Goal: Task Accomplishment & Management: Manage account settings

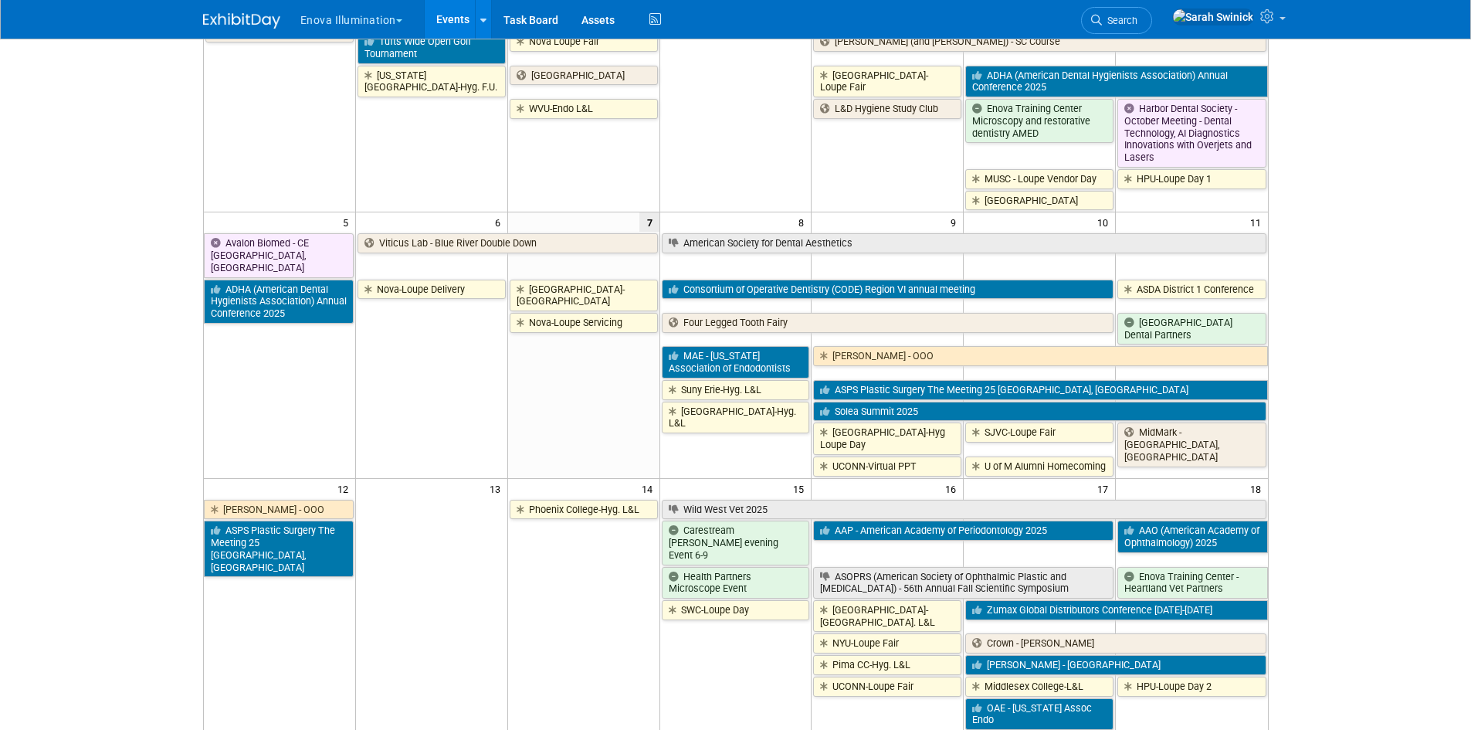
scroll to position [309, 0]
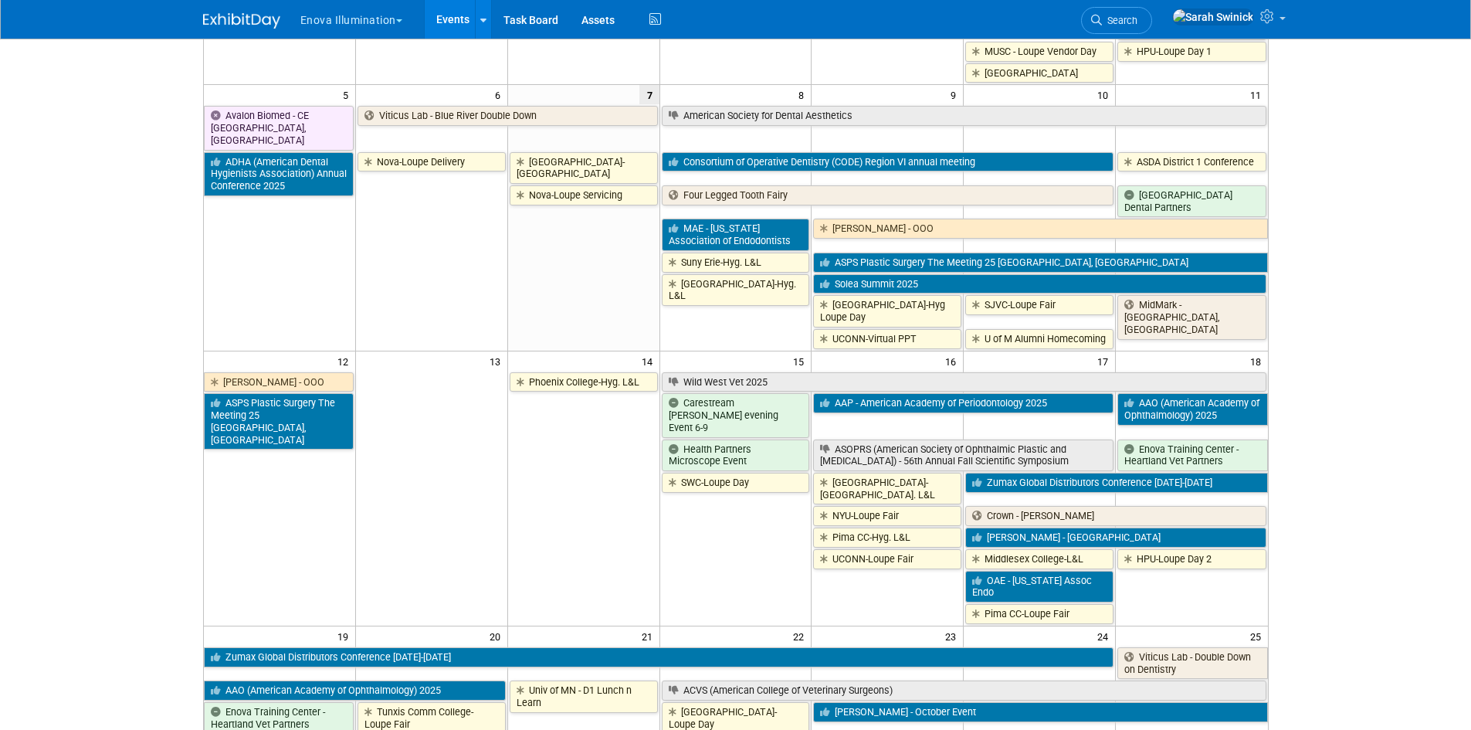
click at [537, 524] on td "Phoenix College-Hyg. L&L" at bounding box center [583, 497] width 152 height 253
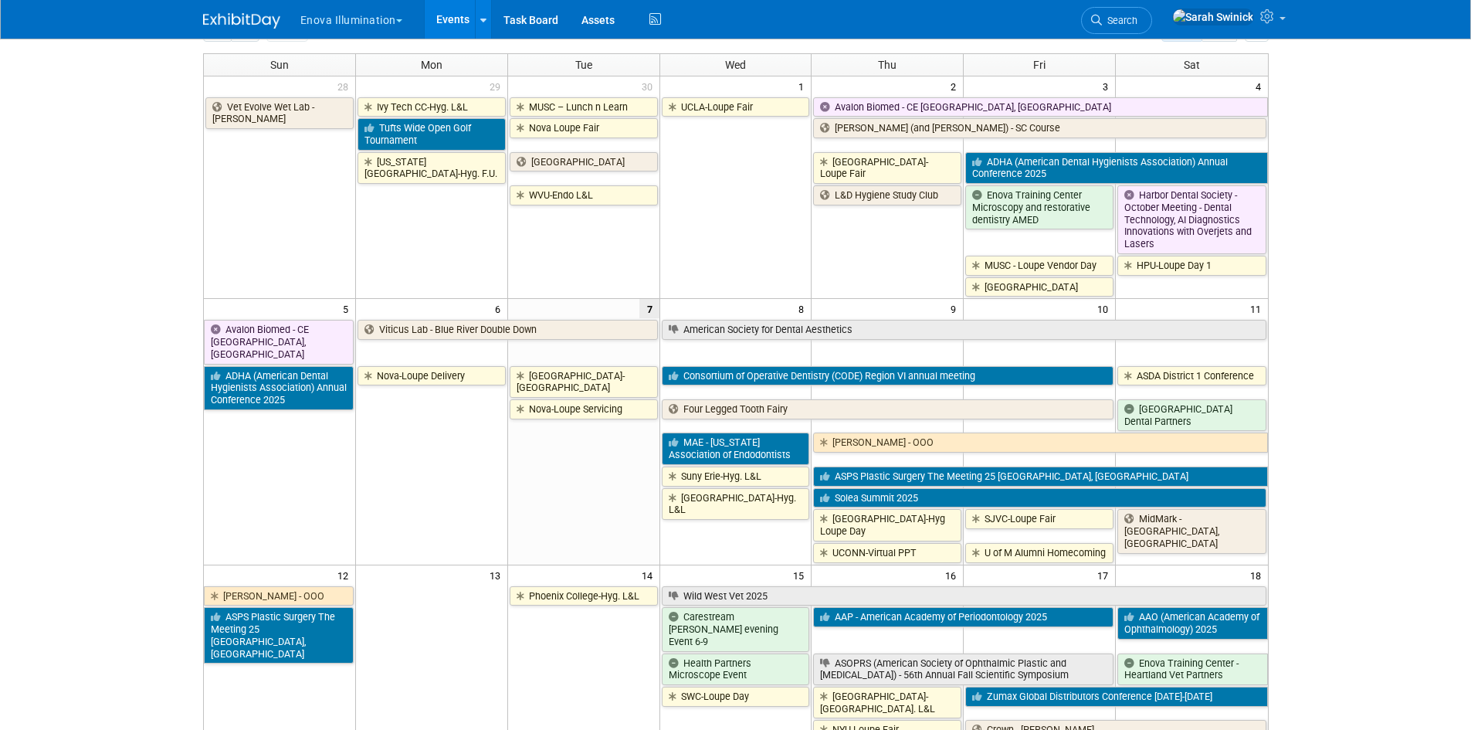
scroll to position [0, 0]
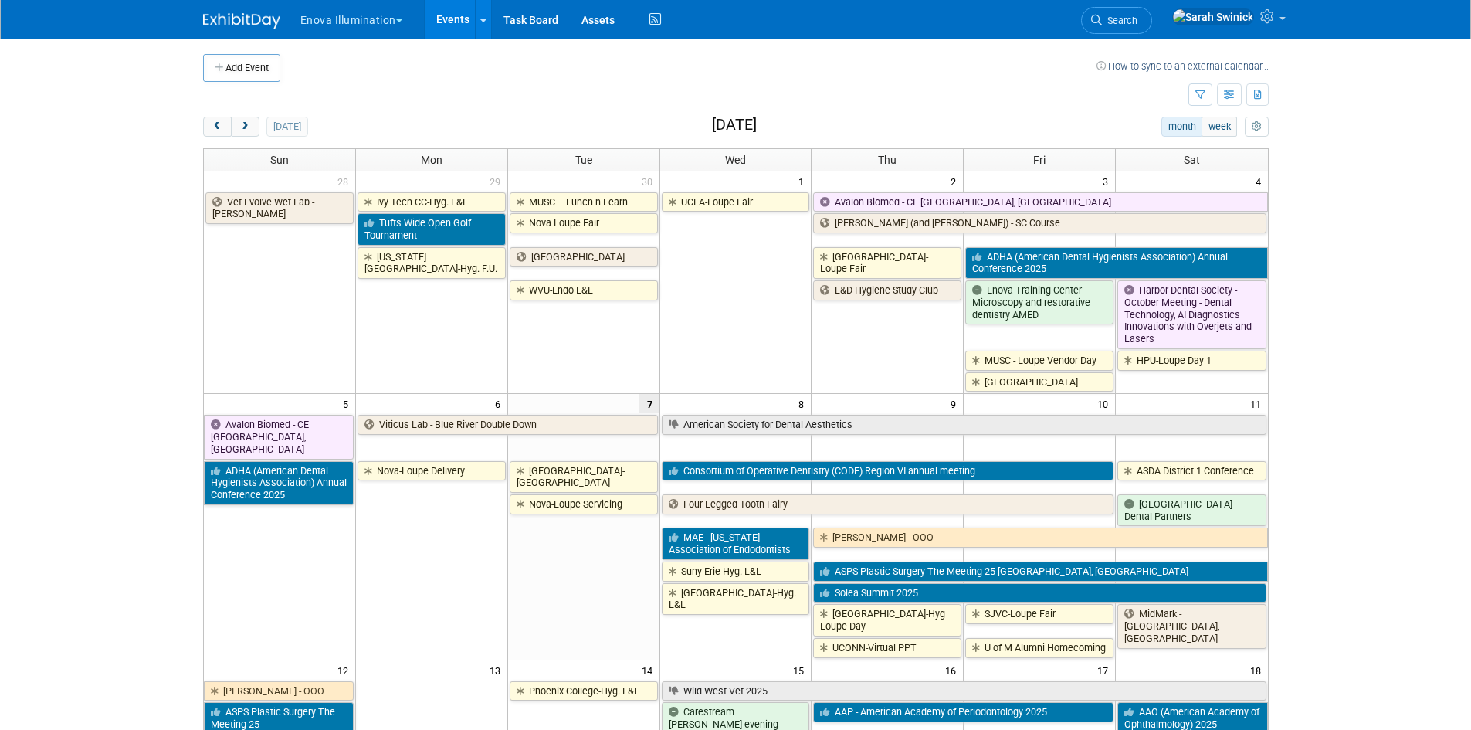
drag, startPoint x: 235, startPoint y: 78, endPoint x: 253, endPoint y: 90, distance: 22.3
click at [267, 73] on button "Add Event" at bounding box center [241, 68] width 77 height 28
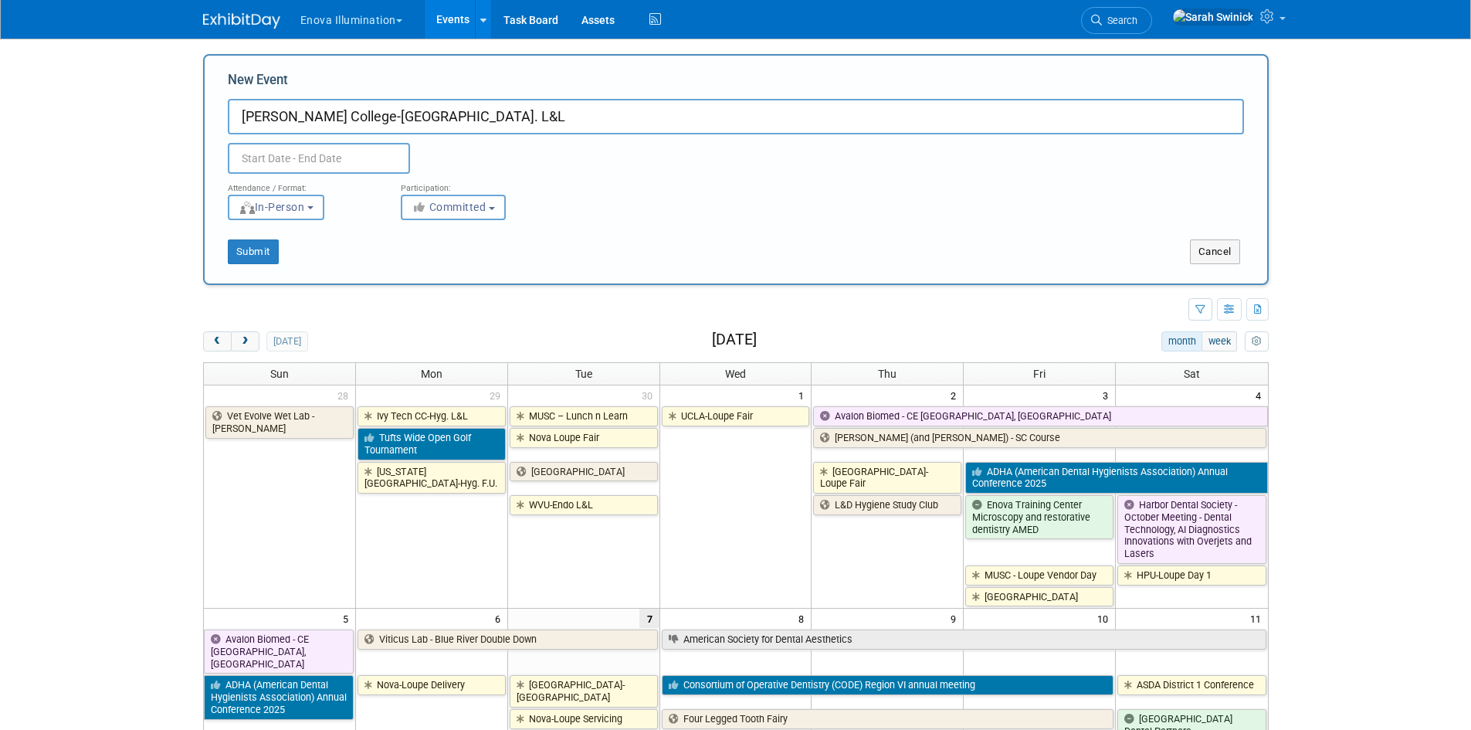
type input "[PERSON_NAME] College-[GEOGRAPHIC_DATA]. L&L"
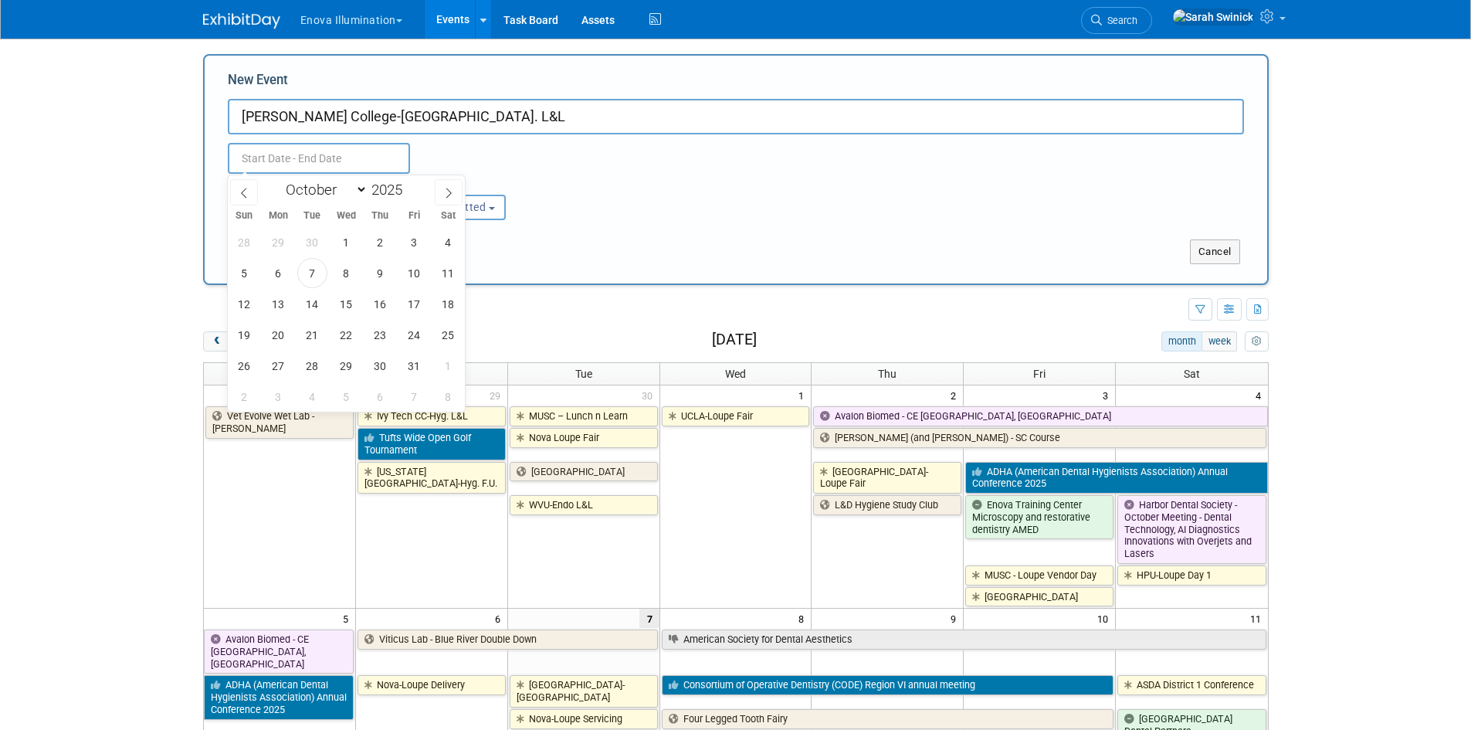
click at [334, 155] on input "text" at bounding box center [319, 158] width 182 height 31
click at [386, 315] on span "16" at bounding box center [380, 304] width 30 height 30
click at [393, 303] on span "16" at bounding box center [380, 304] width 30 height 30
type input "Oct 16, 2025 to Oct 16, 2025"
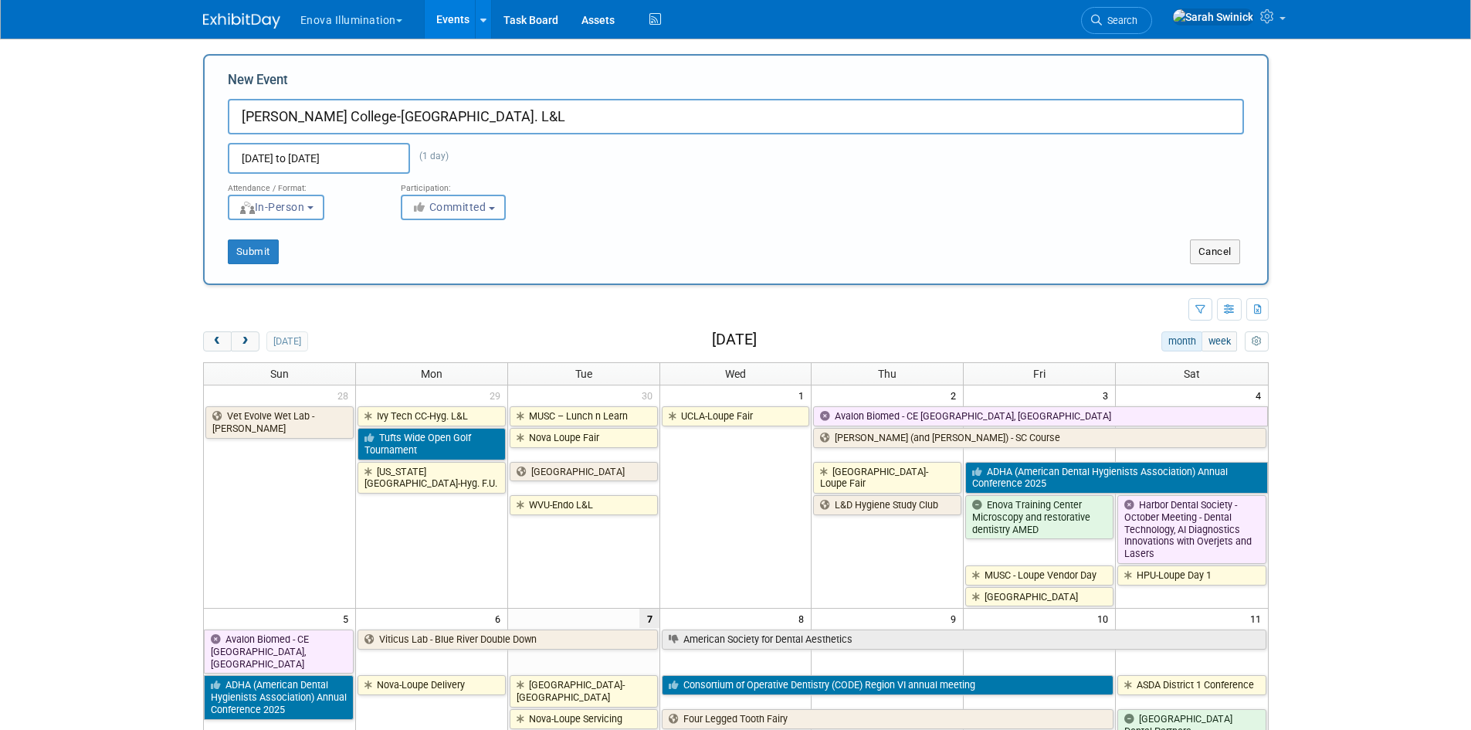
click at [423, 208] on icon "button" at bounding box center [421, 207] width 18 height 11
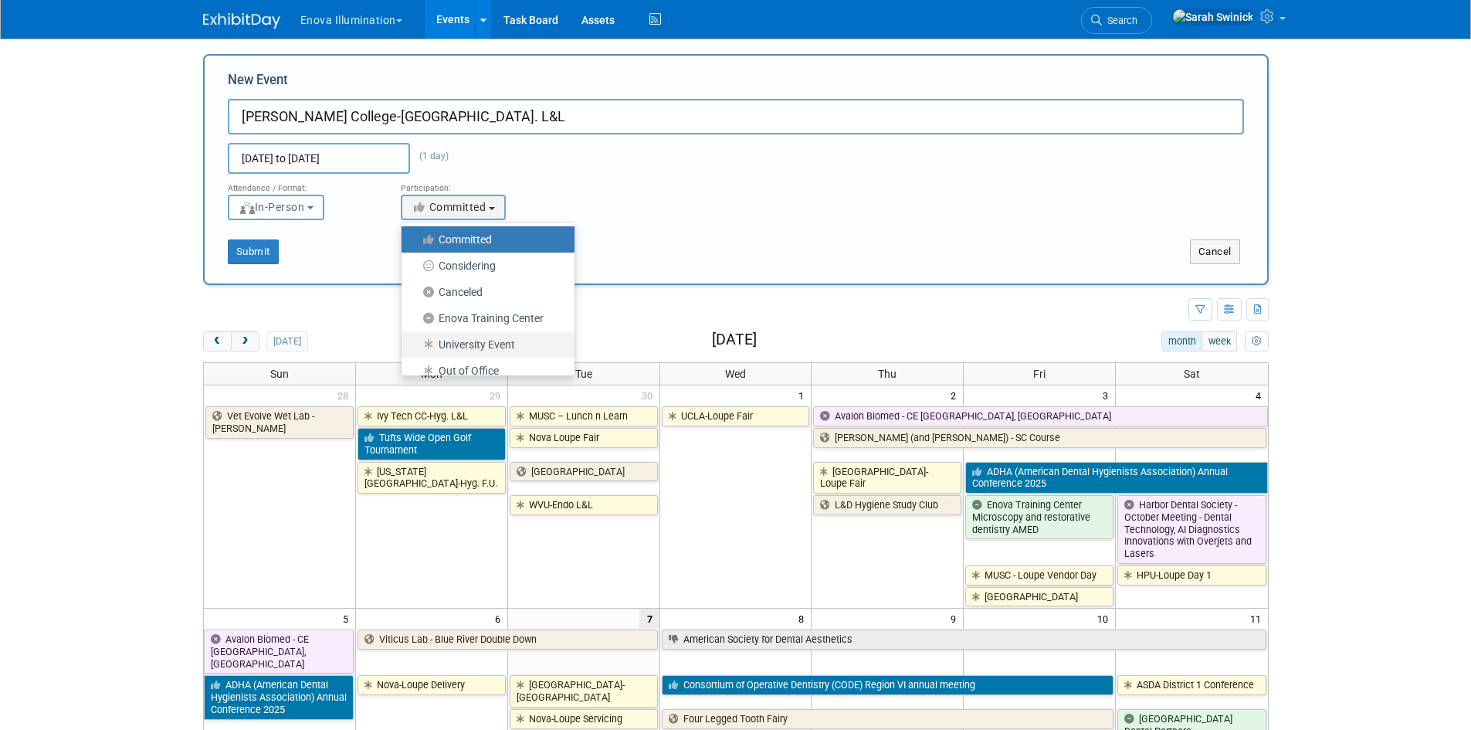
click at [441, 344] on label "University Event" at bounding box center [484, 344] width 150 height 20
click at [415, 344] on input "University Event" at bounding box center [410, 345] width 10 height 10
select select "103"
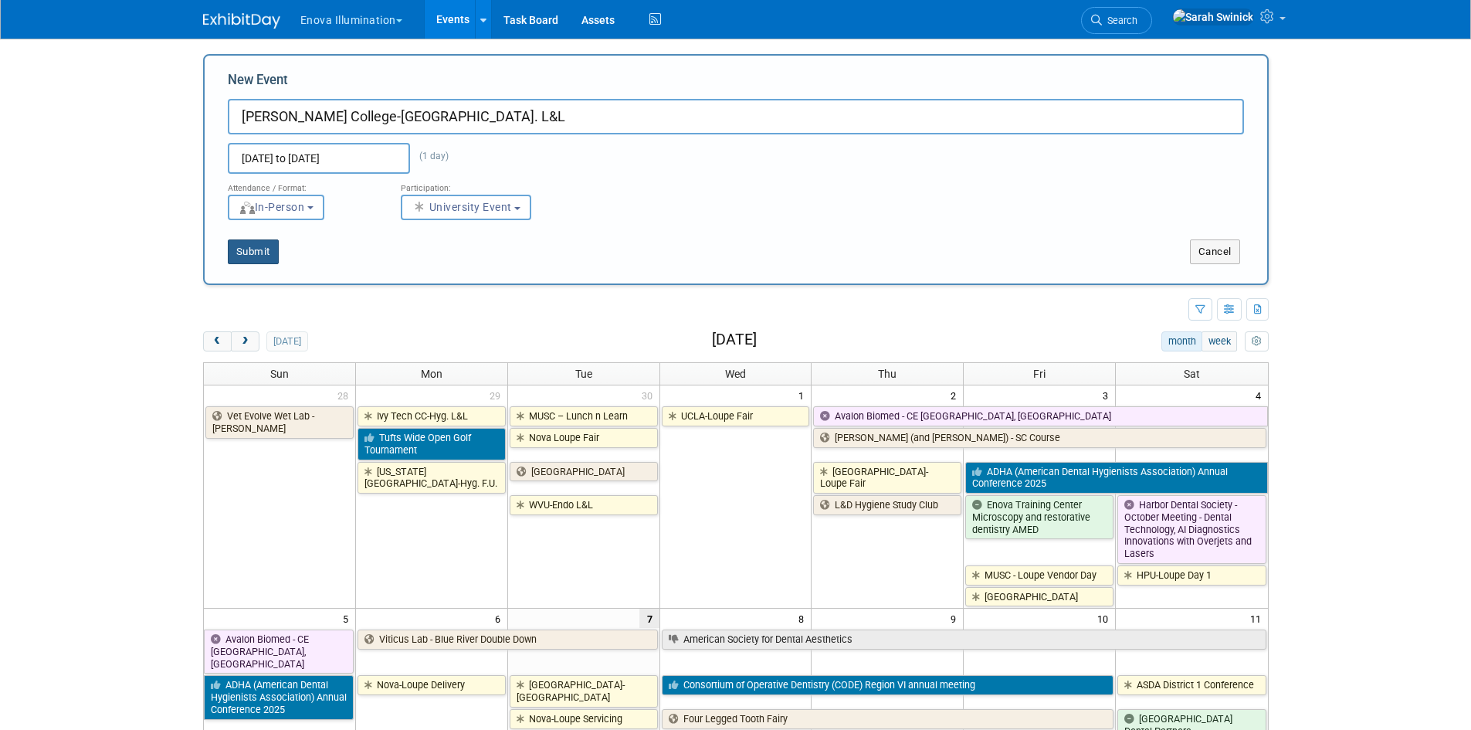
click at [275, 256] on button "Submit" at bounding box center [253, 251] width 51 height 25
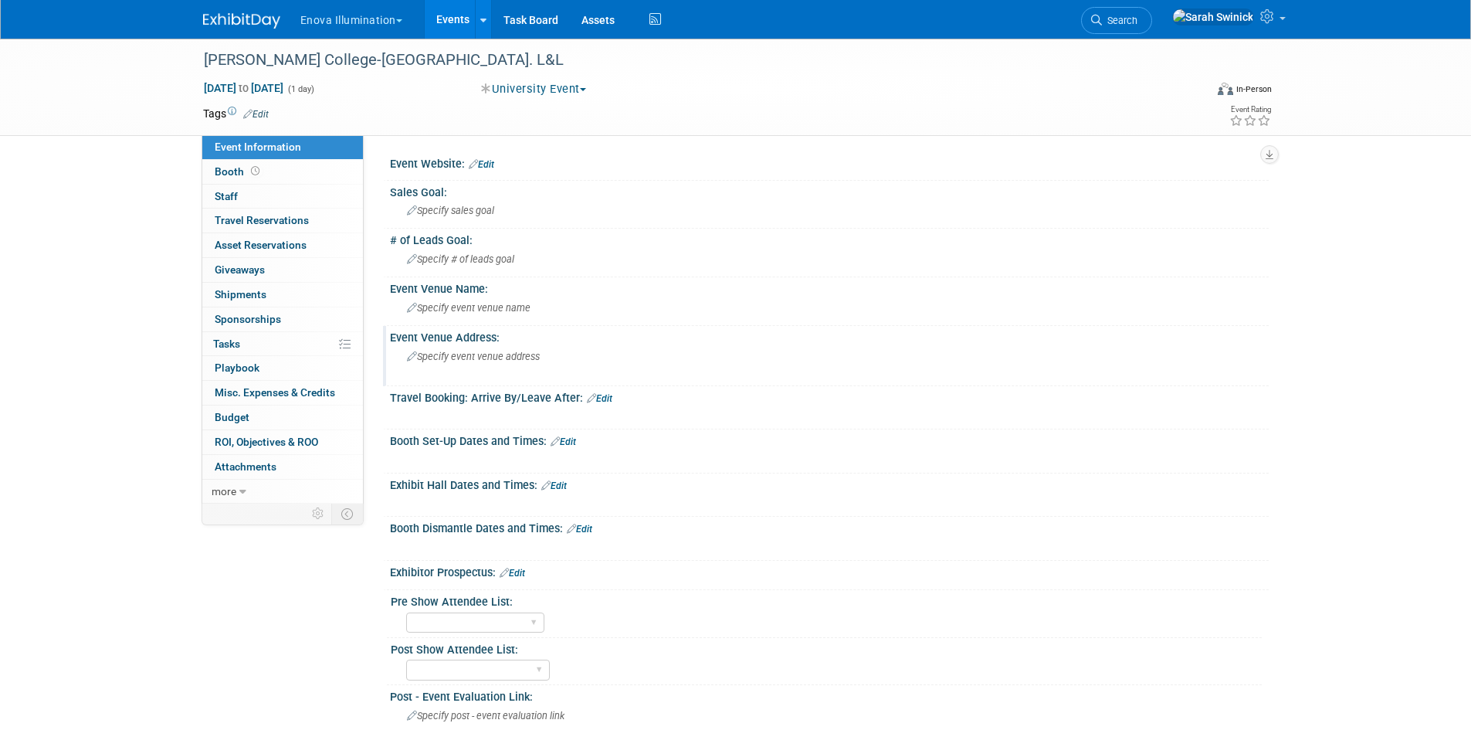
click at [493, 364] on div "Specify event venue address" at bounding box center [573, 362] width 343 height 36
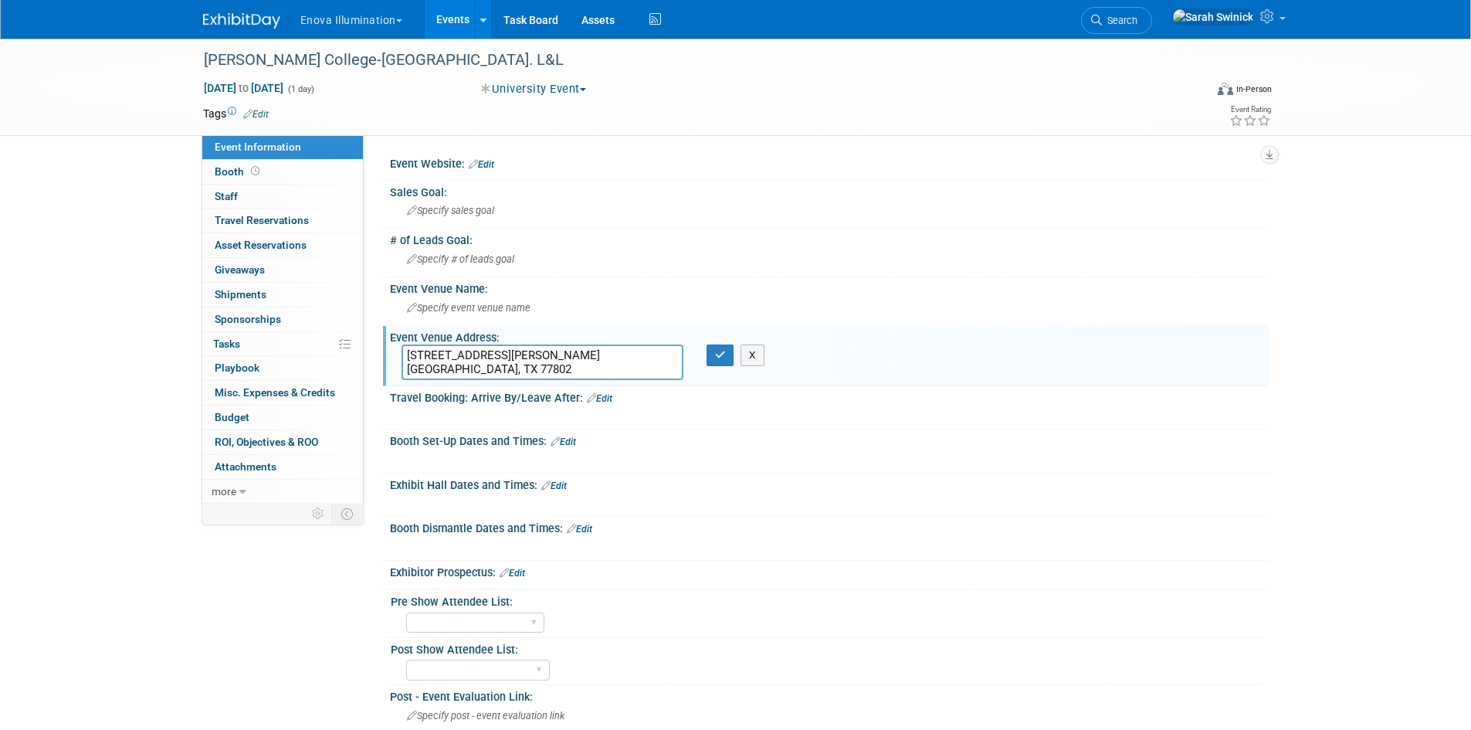
click at [489, 352] on textarea "2423 Blinn Blvd. Bryan, TX 77802" at bounding box center [543, 362] width 282 height 36
type textarea "[STREET_ADDRESS][PERSON_NAME] [GEOGRAPHIC_DATA], TX 77802"
click at [723, 358] on icon "button" at bounding box center [720, 355] width 11 height 10
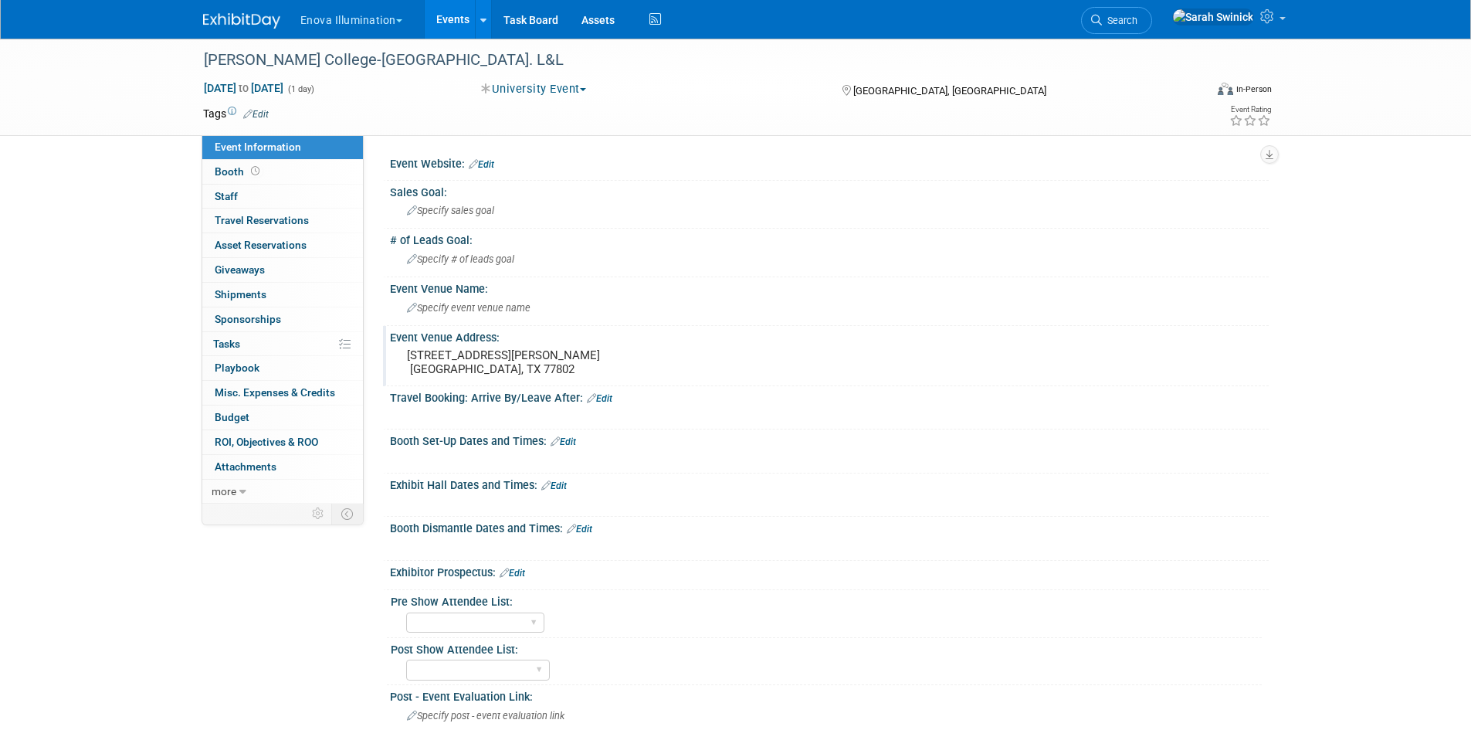
click at [559, 486] on link "Edit" at bounding box center [553, 485] width 25 height 11
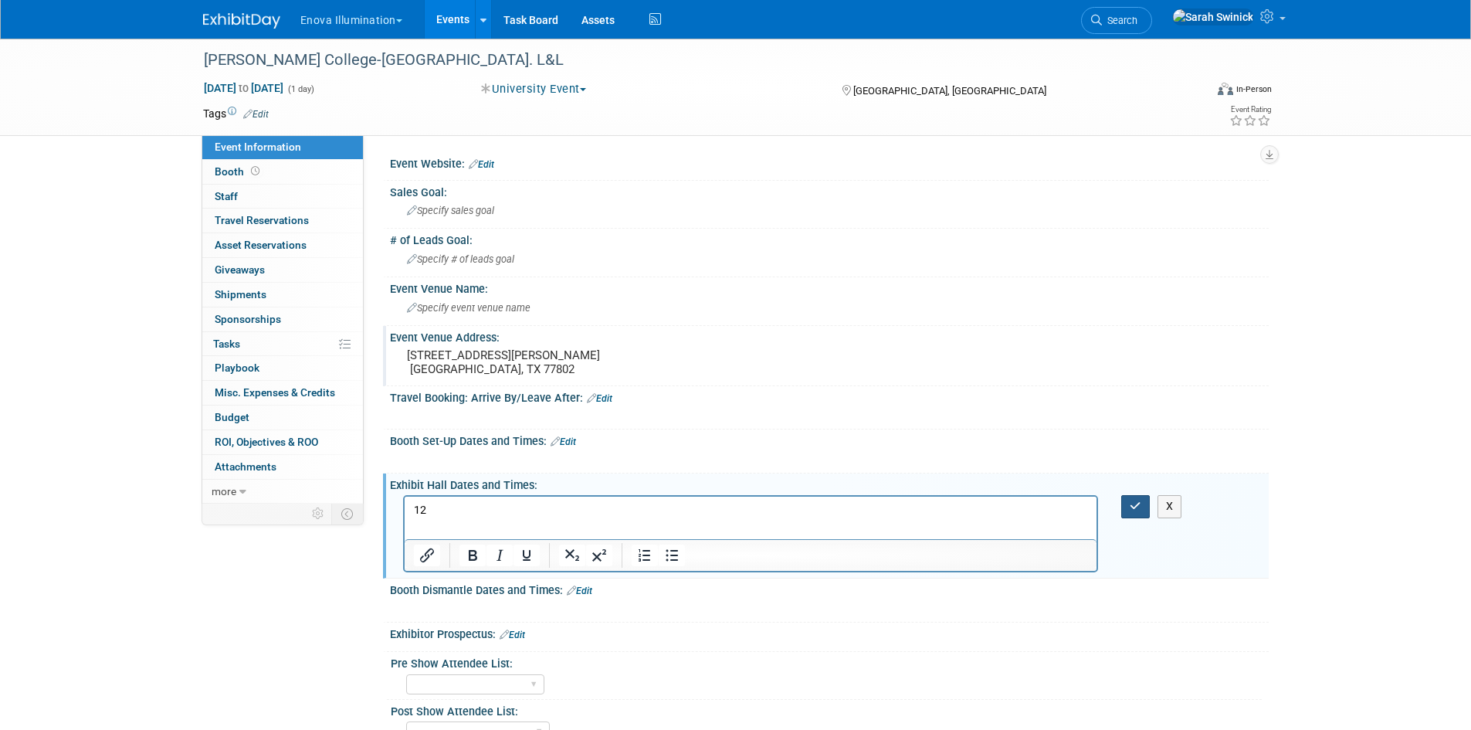
click at [1141, 498] on button "button" at bounding box center [1135, 506] width 29 height 22
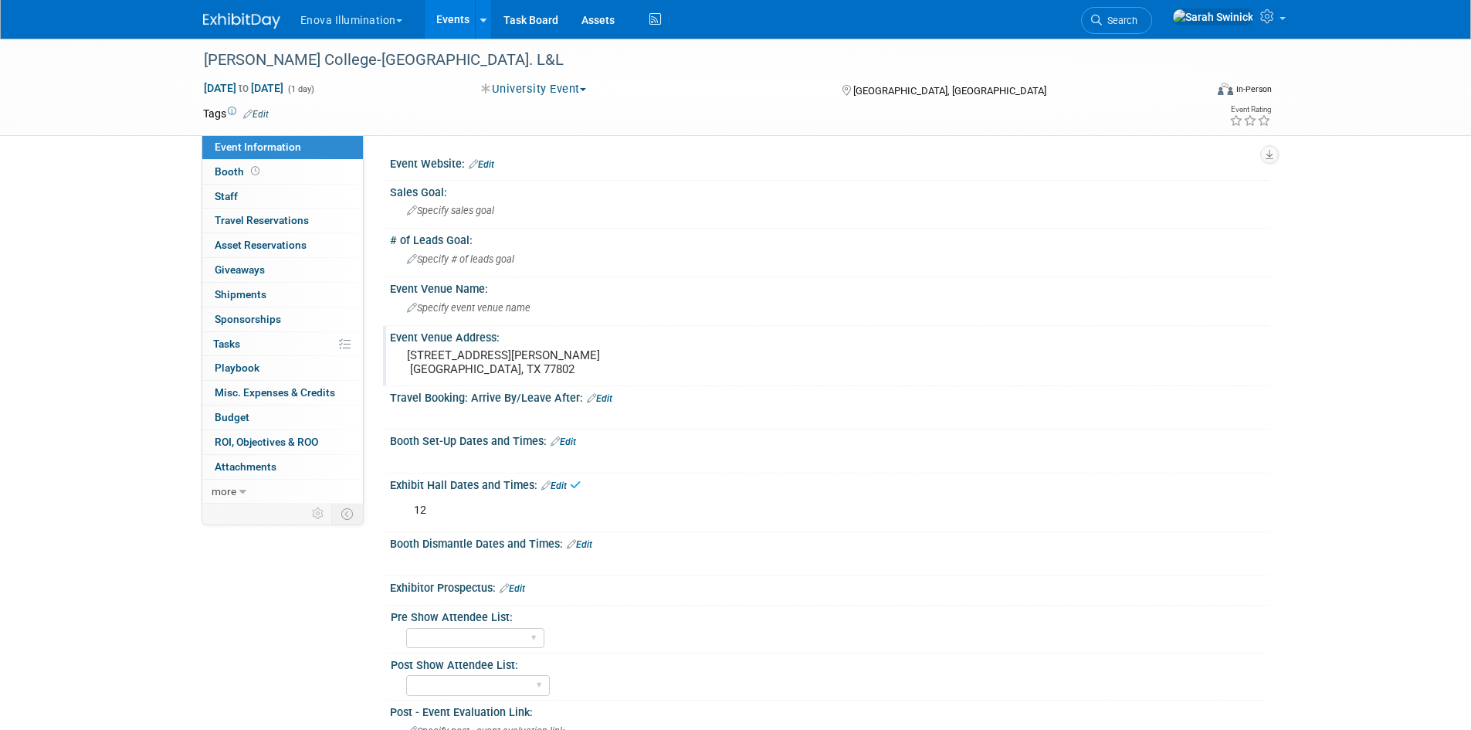
click at [581, 436] on div "Booth Set-Up Dates and Times: Edit" at bounding box center [829, 439] width 879 height 20
click at [574, 442] on link "Edit" at bounding box center [563, 441] width 25 height 11
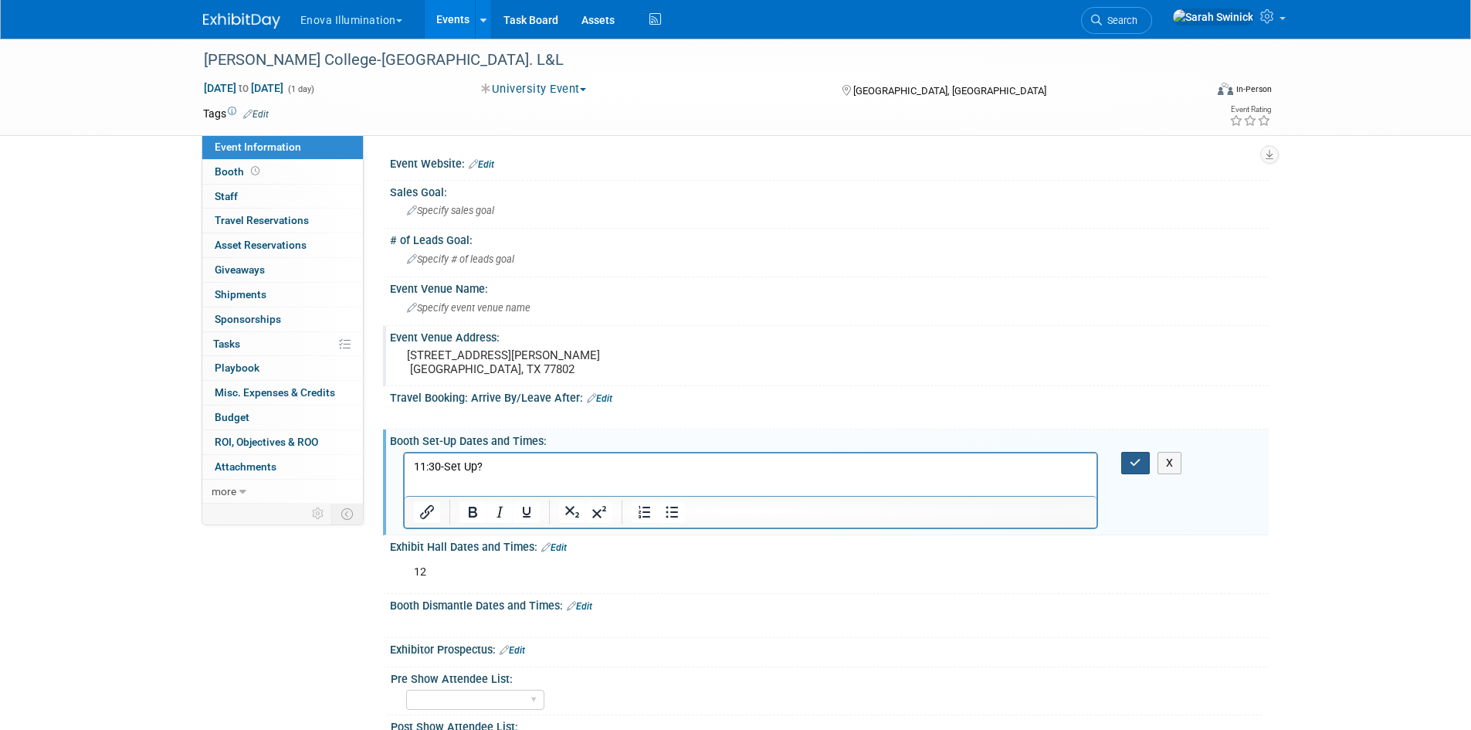
click at [1140, 468] on button "button" at bounding box center [1135, 463] width 29 height 22
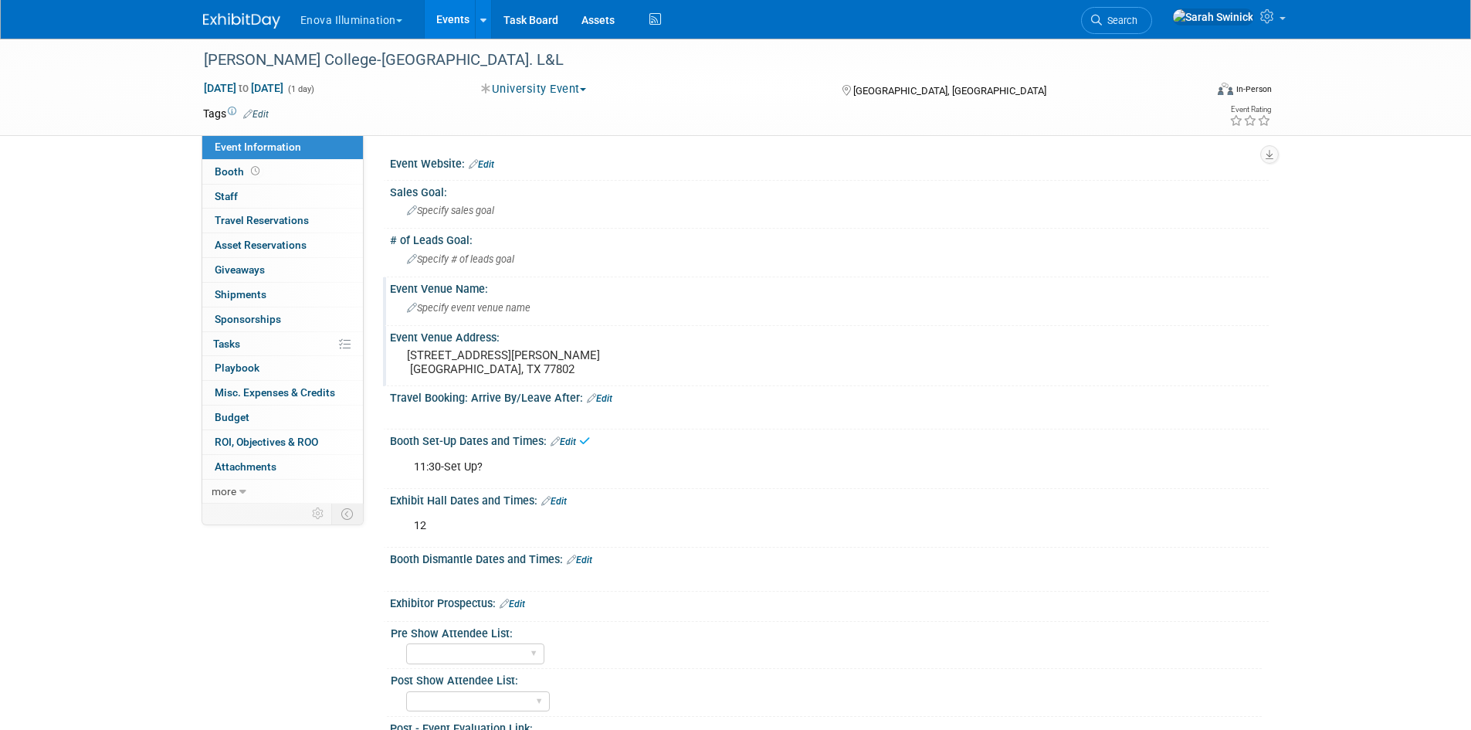
click at [529, 303] on span "Specify event venue name" at bounding box center [469, 308] width 124 height 12
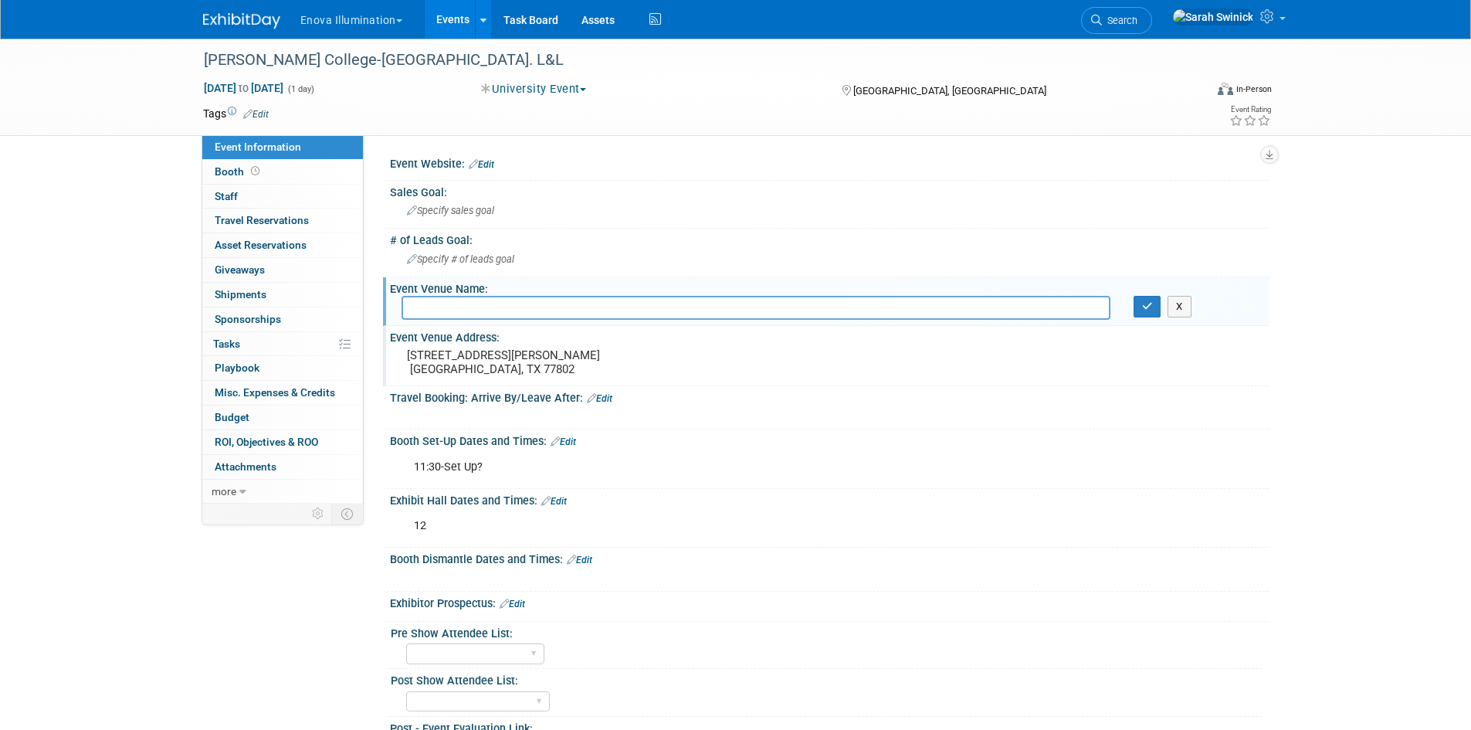
click at [445, 310] on input "text" at bounding box center [756, 308] width 709 height 24
type input "Blinn College"
click at [1155, 311] on button "button" at bounding box center [1148, 307] width 28 height 22
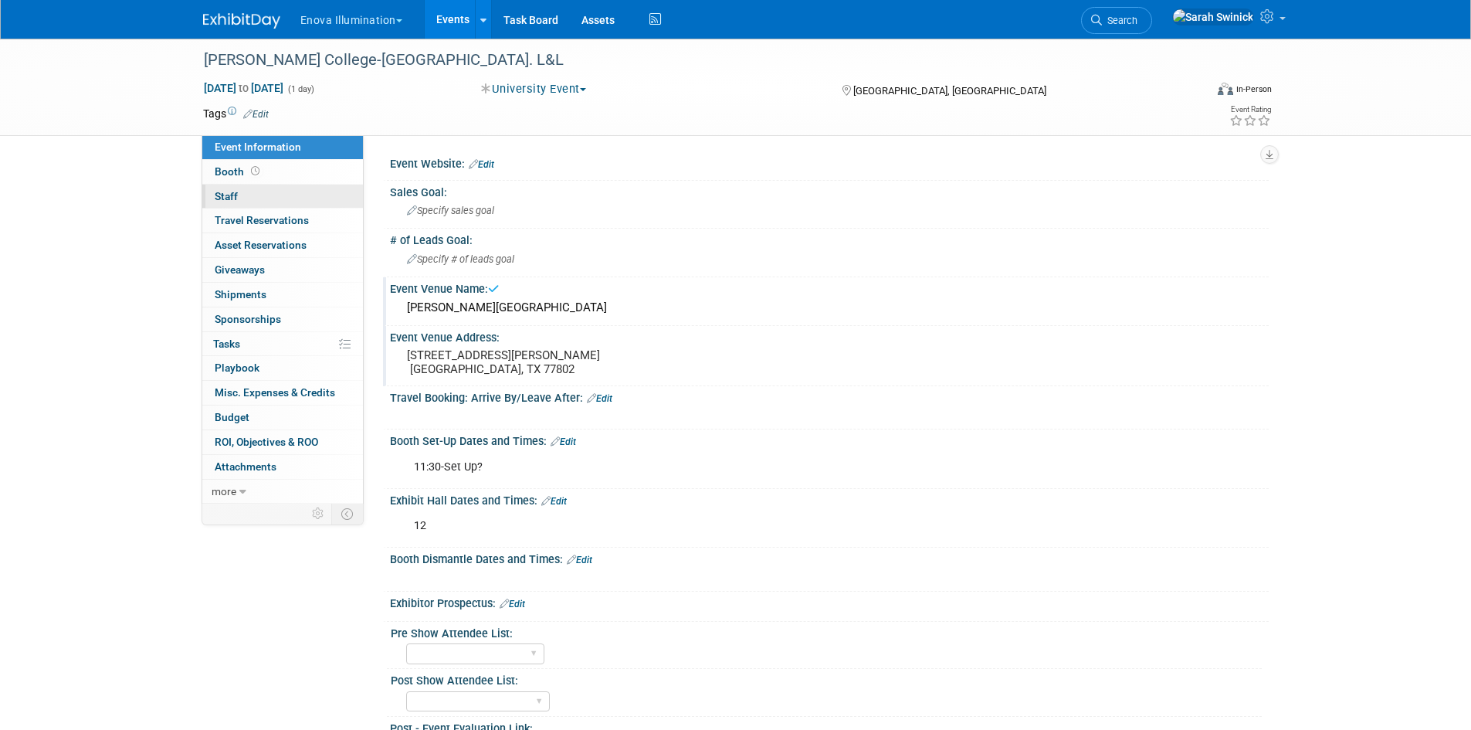
click at [267, 201] on link "0 Staff 0" at bounding box center [282, 197] width 161 height 24
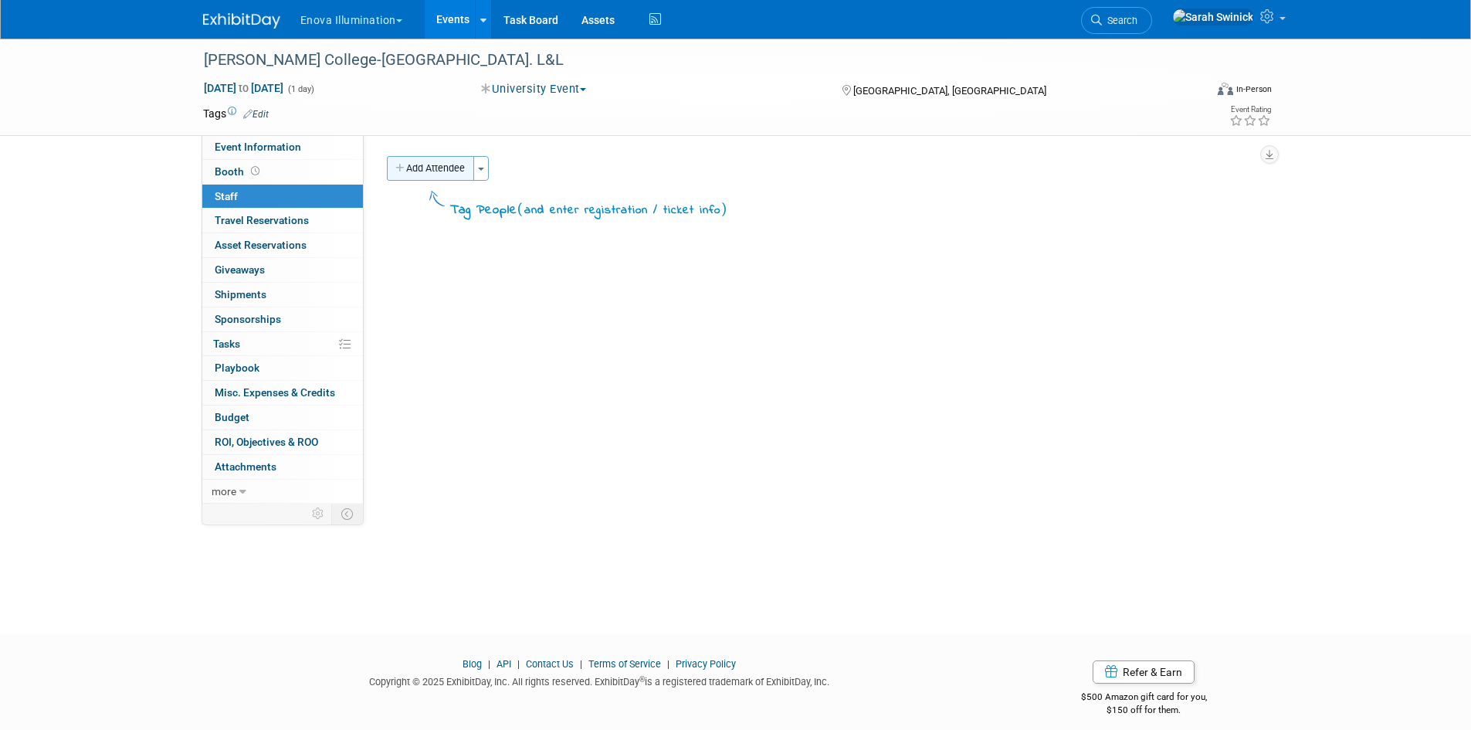
click at [448, 172] on button "Add Attendee" at bounding box center [430, 168] width 87 height 25
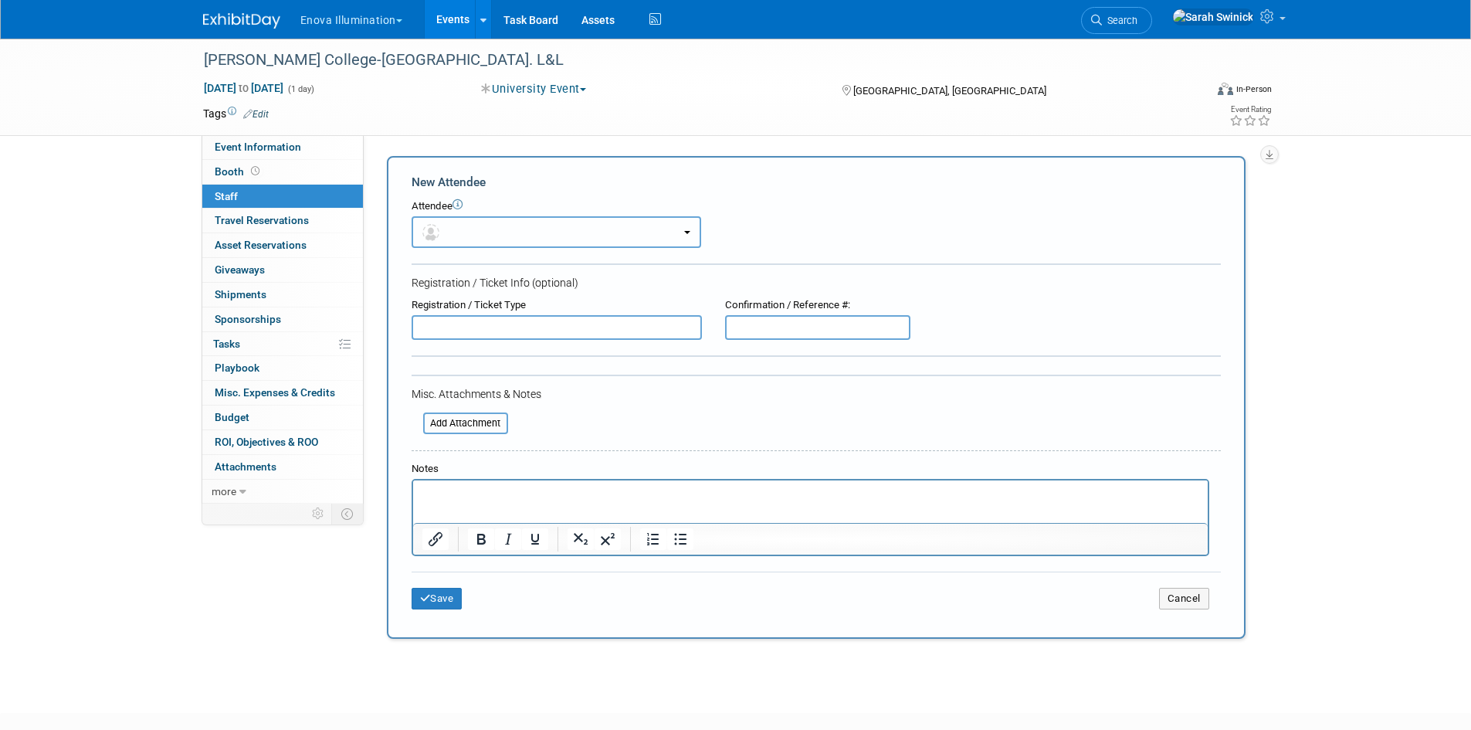
click at [442, 229] on span "button" at bounding box center [433, 231] width 22 height 12
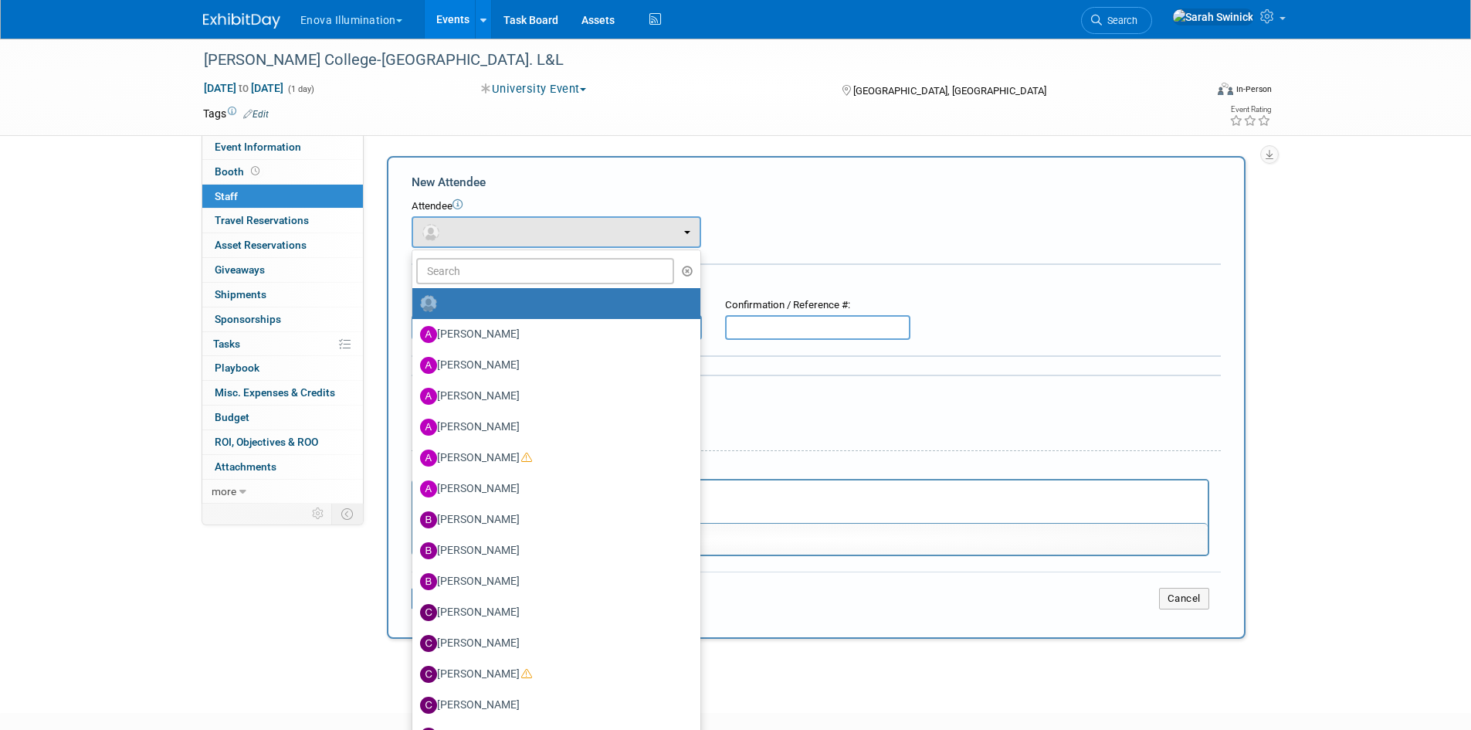
drag, startPoint x: 473, startPoint y: 254, endPoint x: 464, endPoint y: 271, distance: 19.0
click at [471, 256] on ul "Abby Nelson Adam Shore Andrea Miller Anna McFarlane Austin Merritt (me)" at bounding box center [557, 558] width 290 height 618
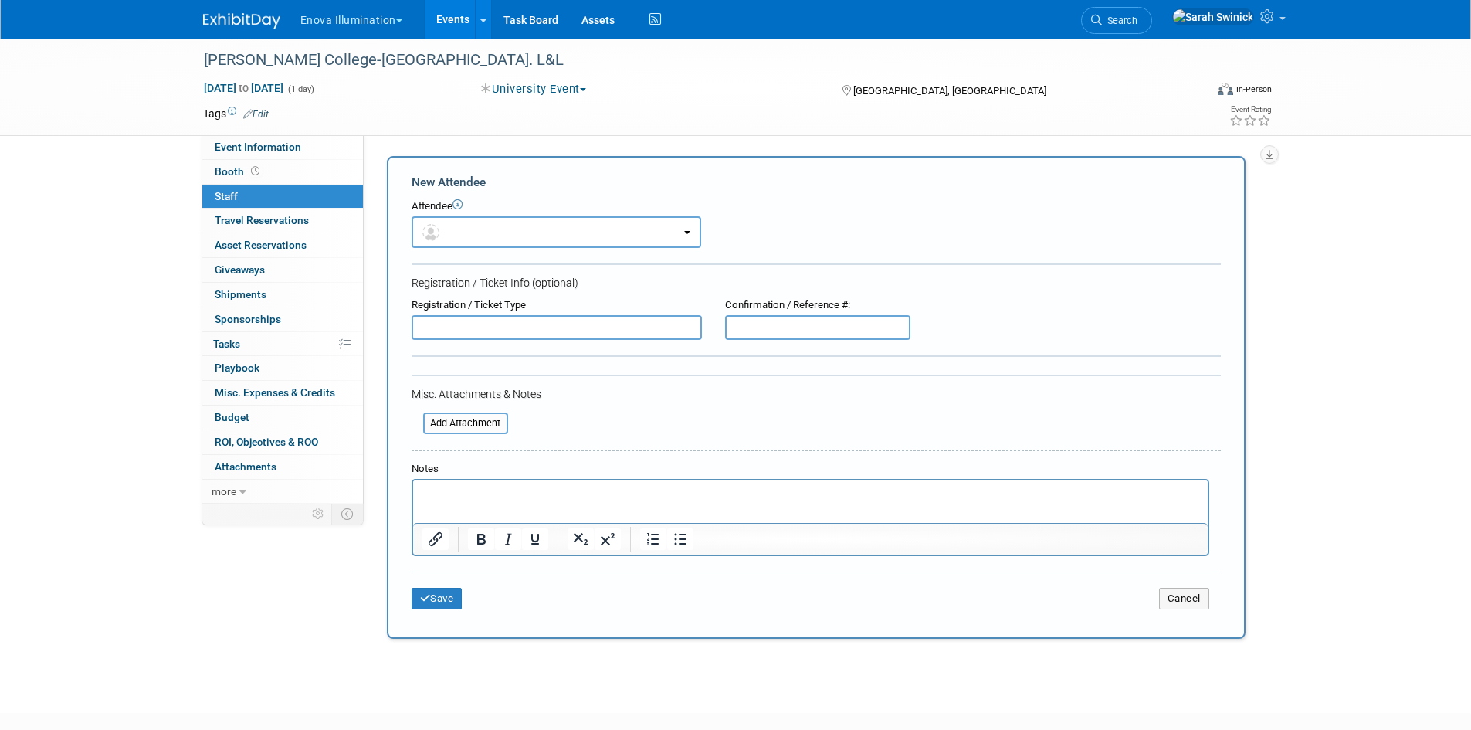
click at [464, 271] on form "New Attendee Attendee <img src="https://www.exhibitday.com/Images/Unassigned-Us…" at bounding box center [816, 397] width 809 height 447
click at [453, 203] on div "Attendee" at bounding box center [816, 206] width 809 height 15
click at [446, 249] on form "New Attendee Attendee <img src="https://www.exhibitday.com/Images/Unassigned-Us…" at bounding box center [816, 397] width 809 height 447
drag, startPoint x: 449, startPoint y: 241, endPoint x: 447, endPoint y: 267, distance: 26.4
click at [448, 241] on button "button" at bounding box center [557, 232] width 290 height 32
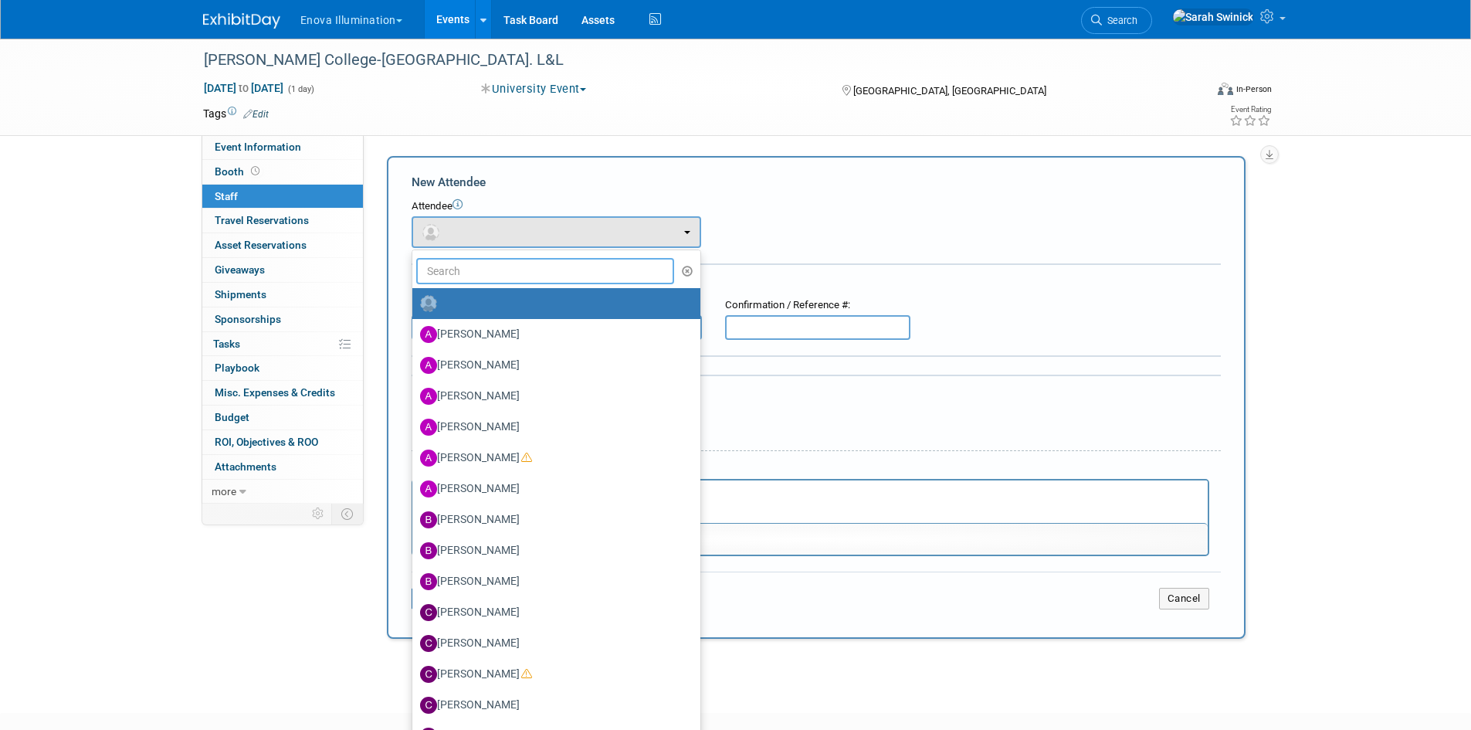
click at [446, 271] on input "text" at bounding box center [545, 271] width 259 height 26
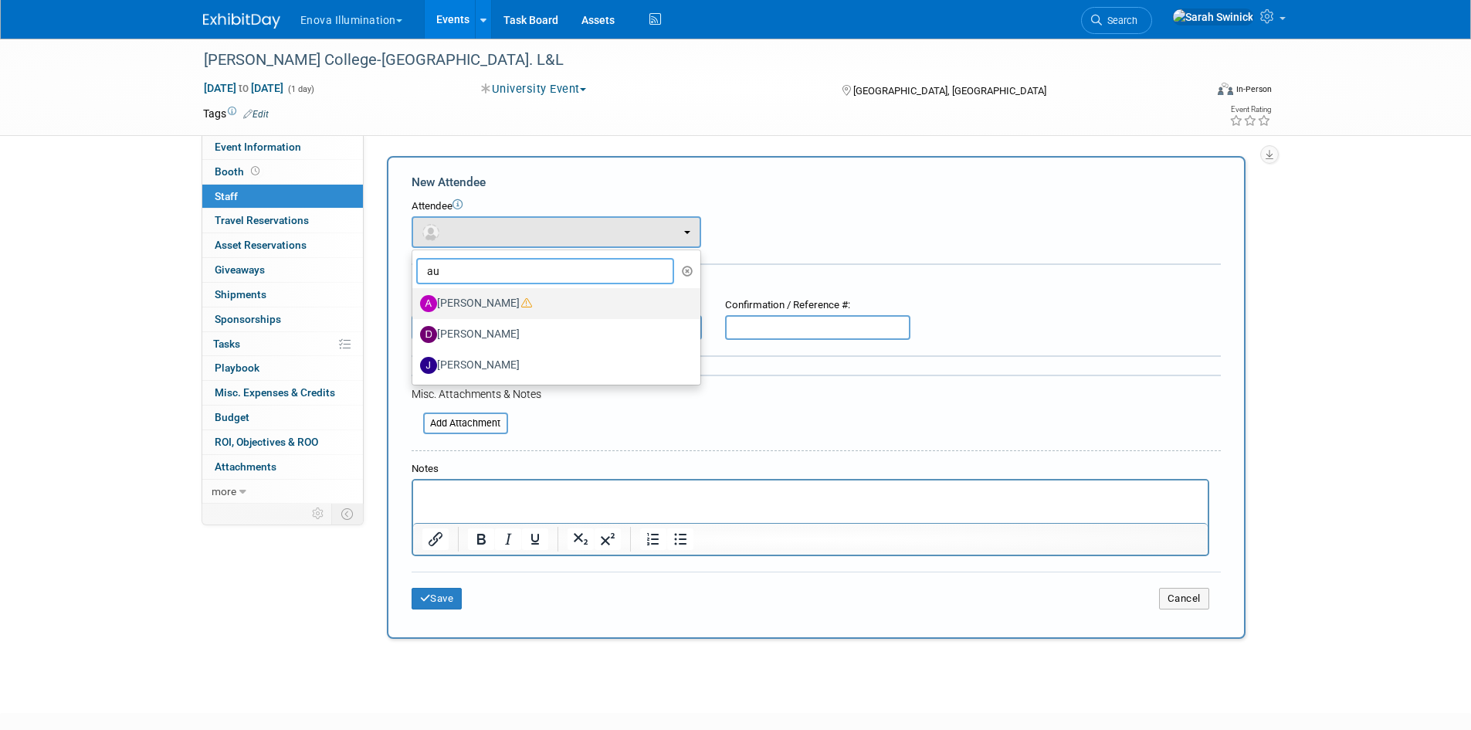
type input "au"
click at [563, 299] on label "Austin Merritt" at bounding box center [552, 303] width 265 height 25
click at [415, 299] on input "Austin Merritt" at bounding box center [410, 302] width 10 height 10
select select "41215ed2-db77-46e3-9030-64dc967829e3"
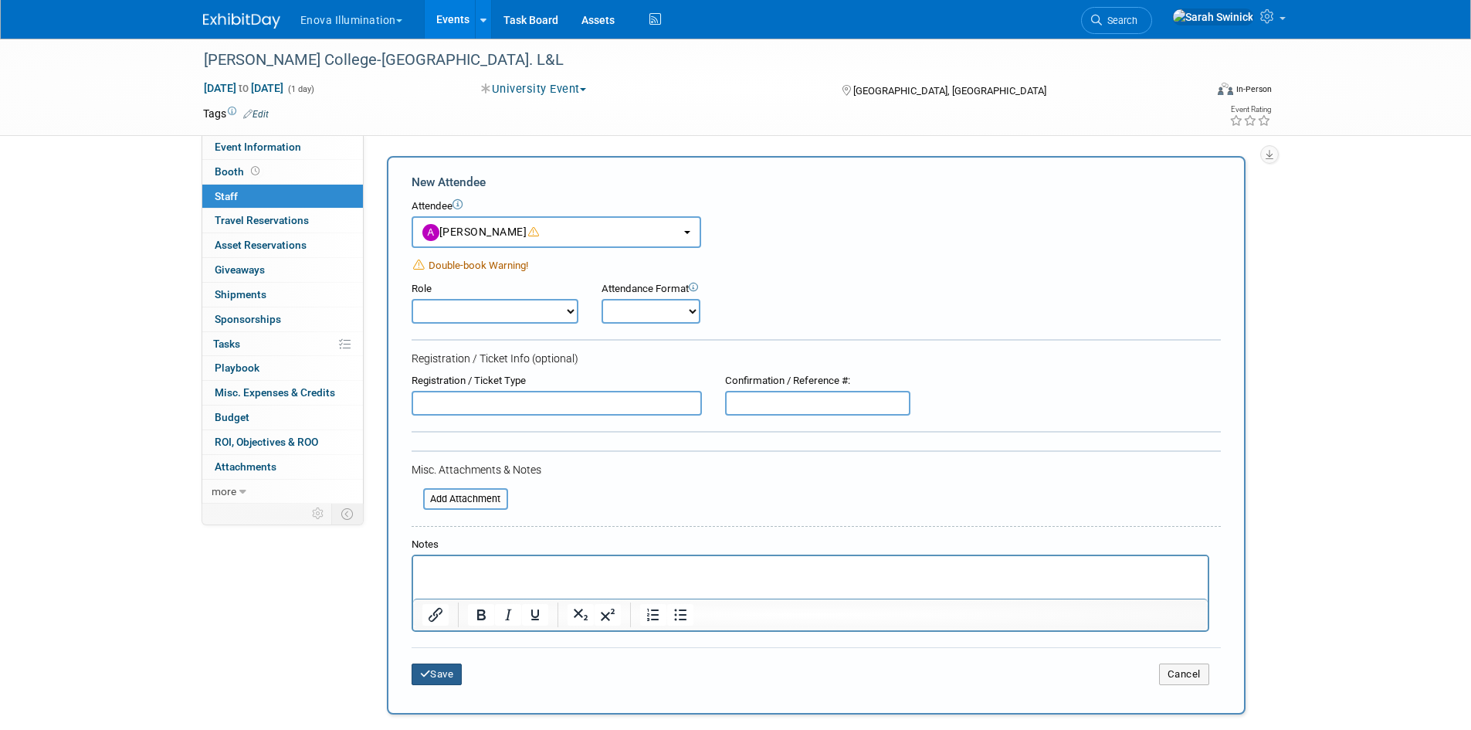
click at [428, 679] on icon "submit" at bounding box center [425, 674] width 11 height 10
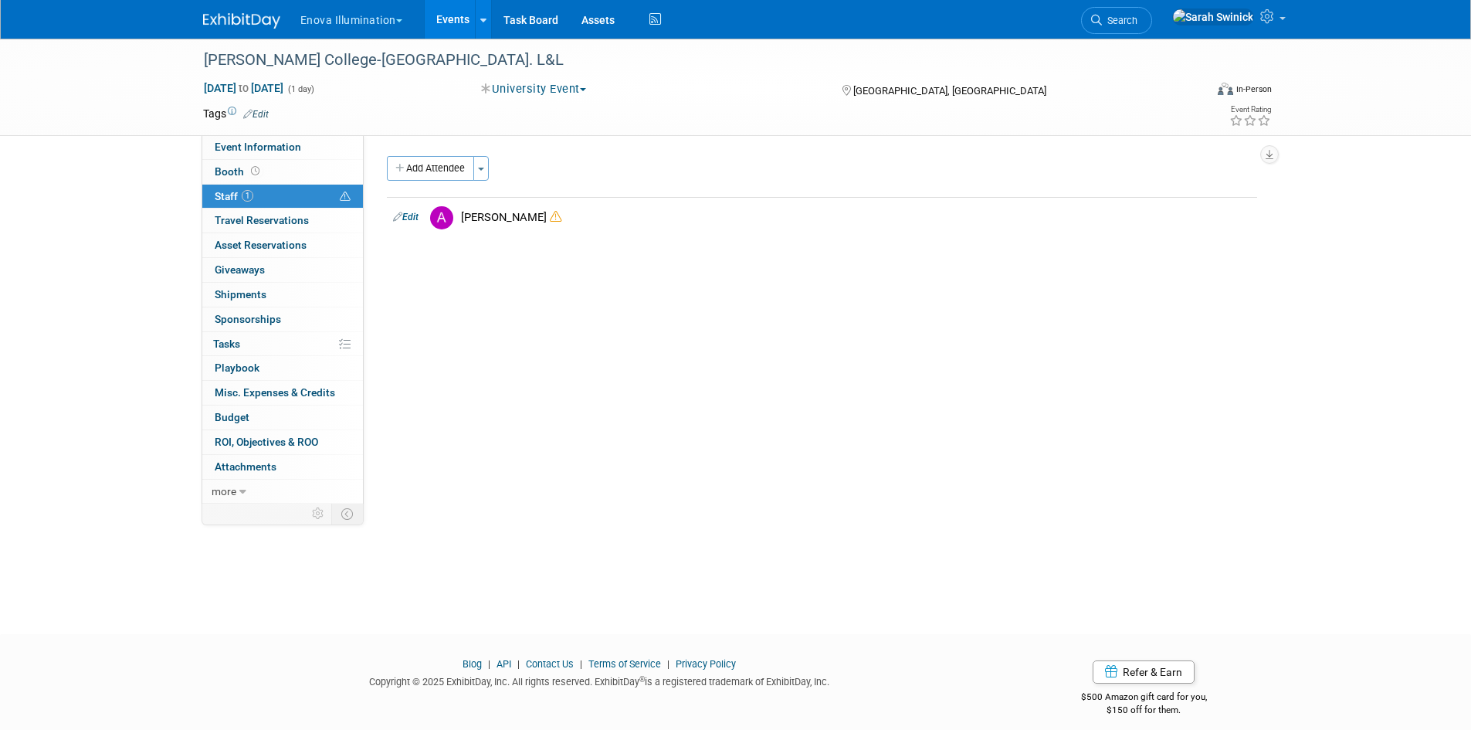
click at [274, 13] on img at bounding box center [241, 20] width 77 height 15
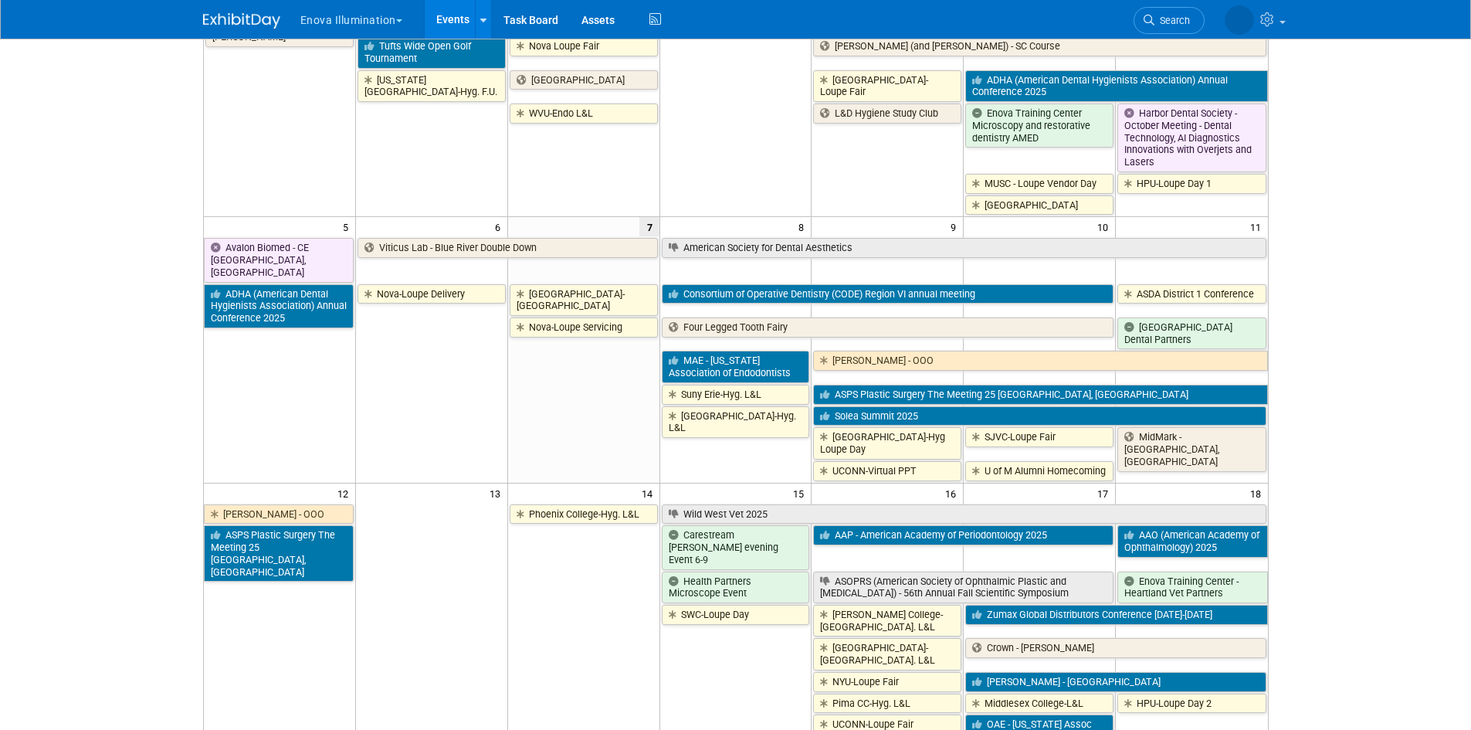
scroll to position [309, 0]
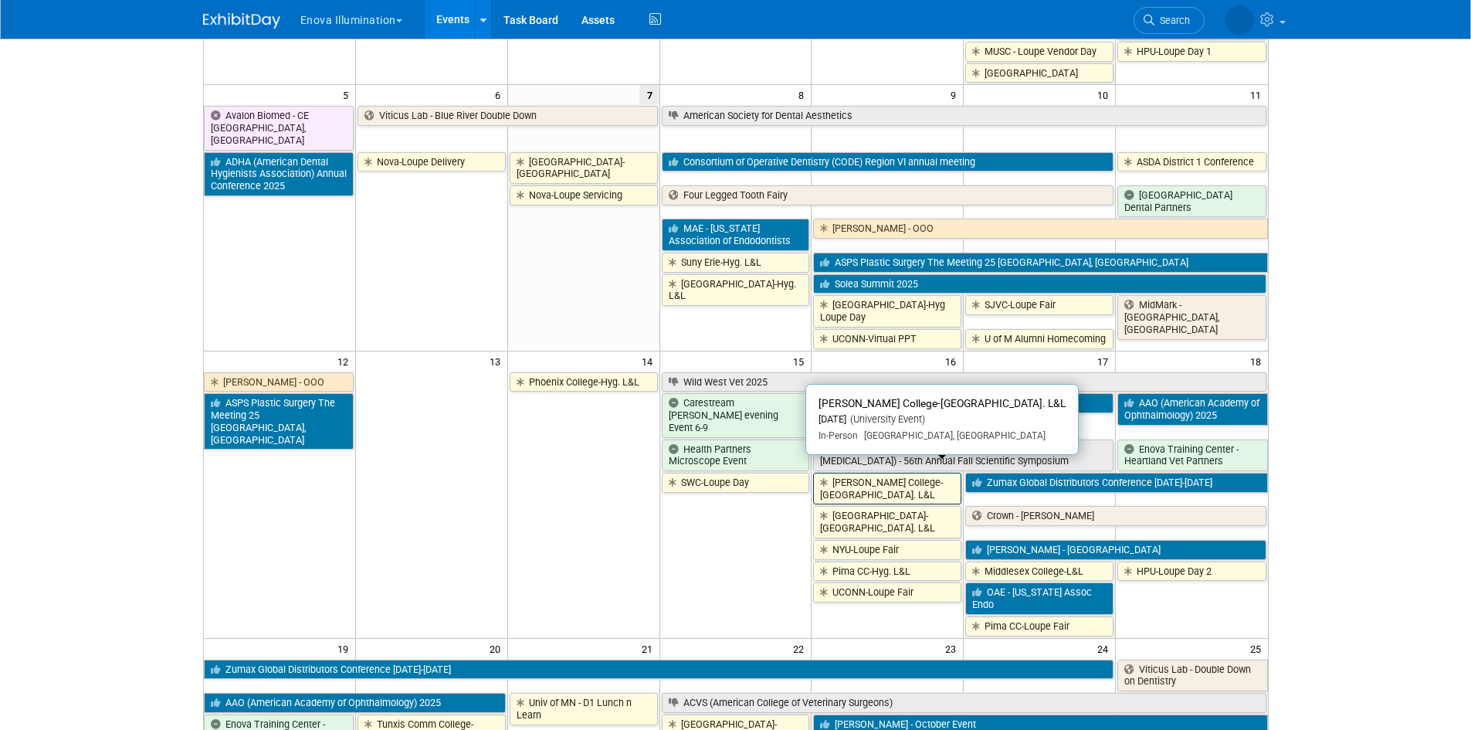
click at [896, 473] on link "[PERSON_NAME] College-[GEOGRAPHIC_DATA]. L&L" at bounding box center [887, 489] width 148 height 32
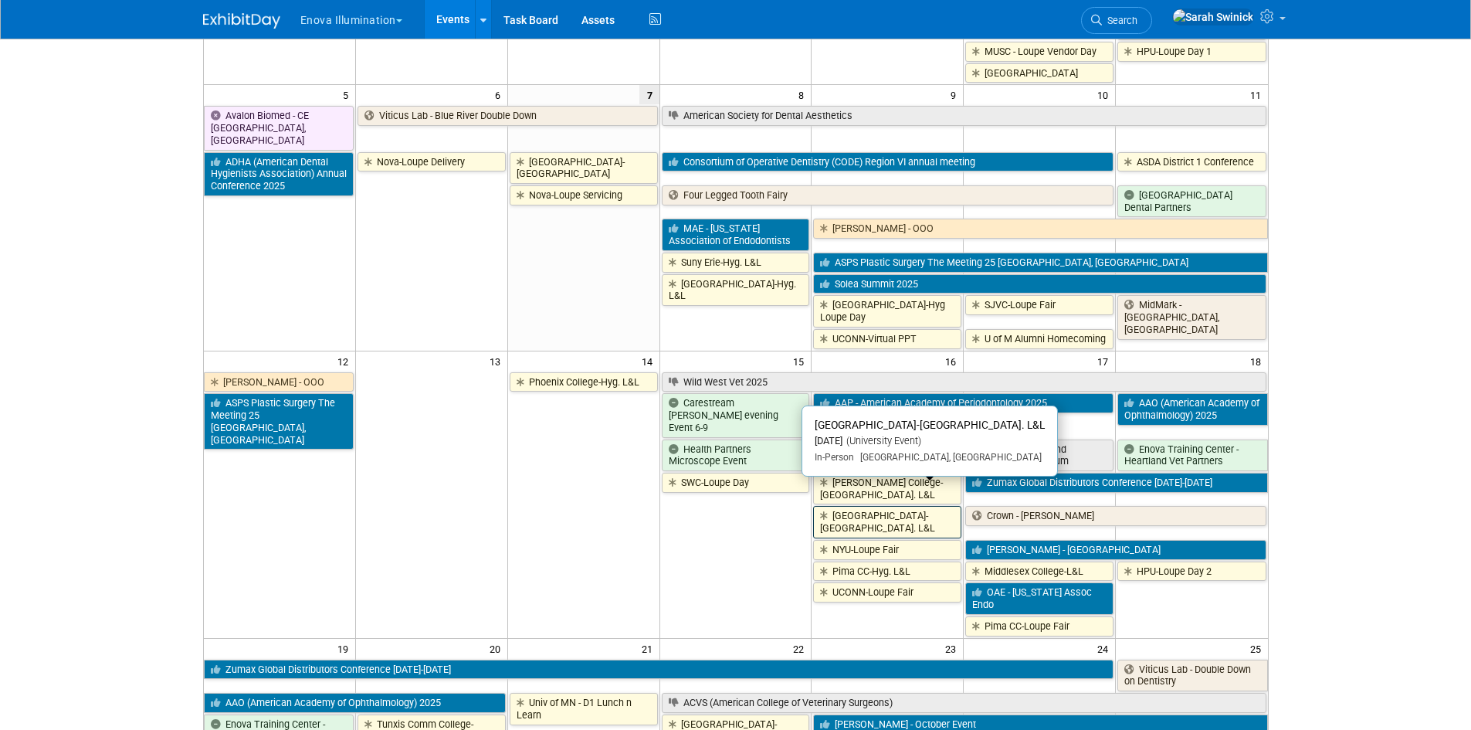
click at [886, 506] on link "[GEOGRAPHIC_DATA]-[GEOGRAPHIC_DATA]. L&L" at bounding box center [887, 522] width 148 height 32
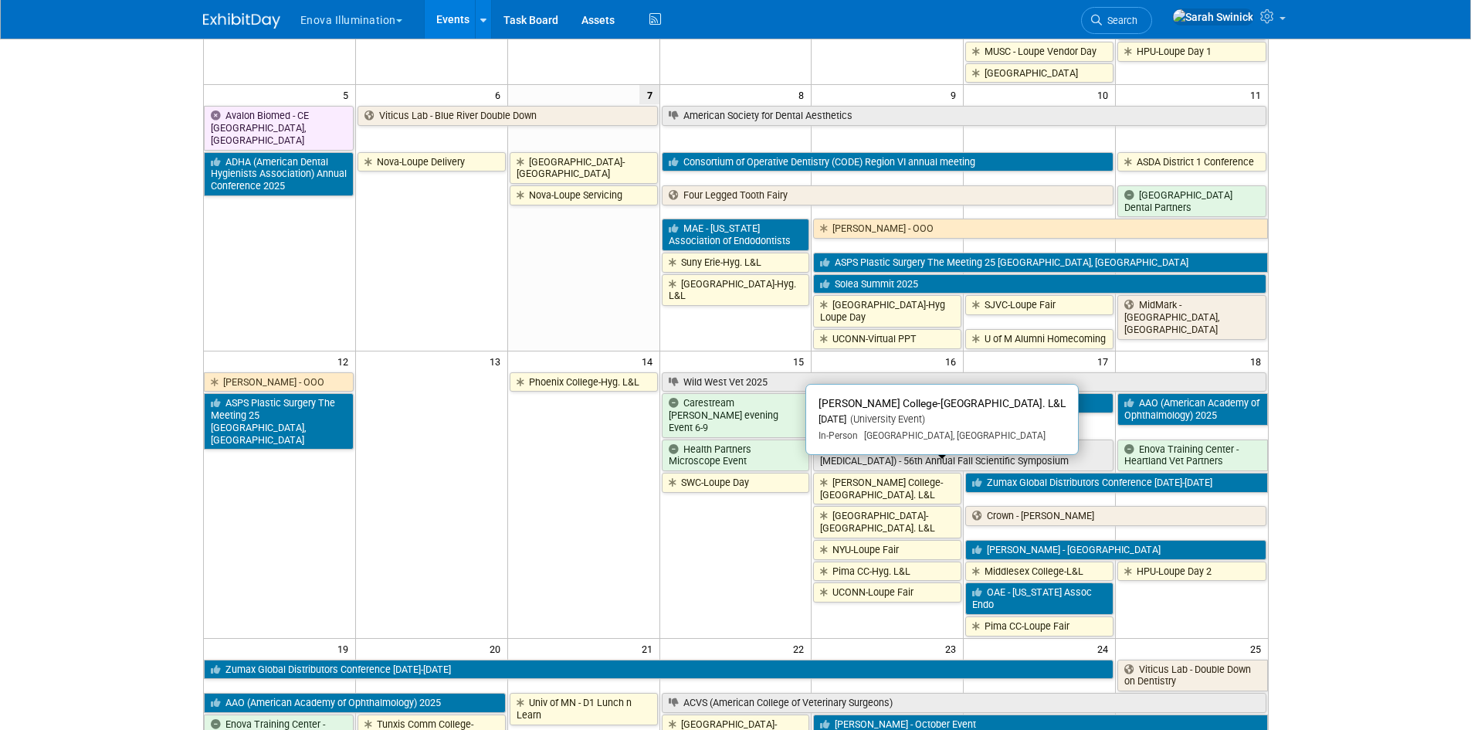
click at [861, 473] on link "[PERSON_NAME] College-[GEOGRAPHIC_DATA]. L&L" at bounding box center [887, 489] width 148 height 32
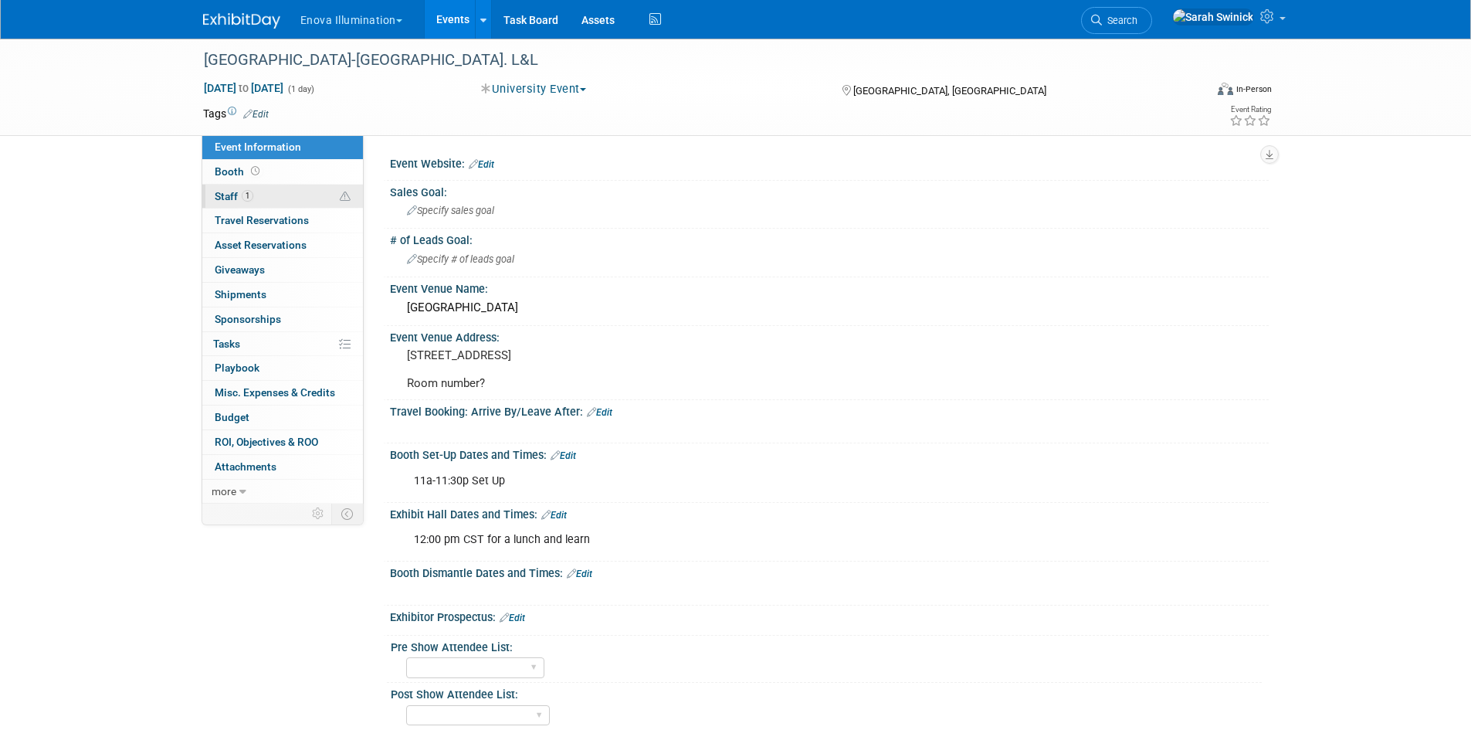
click at [274, 200] on link "1 Staff 1" at bounding box center [282, 197] width 161 height 24
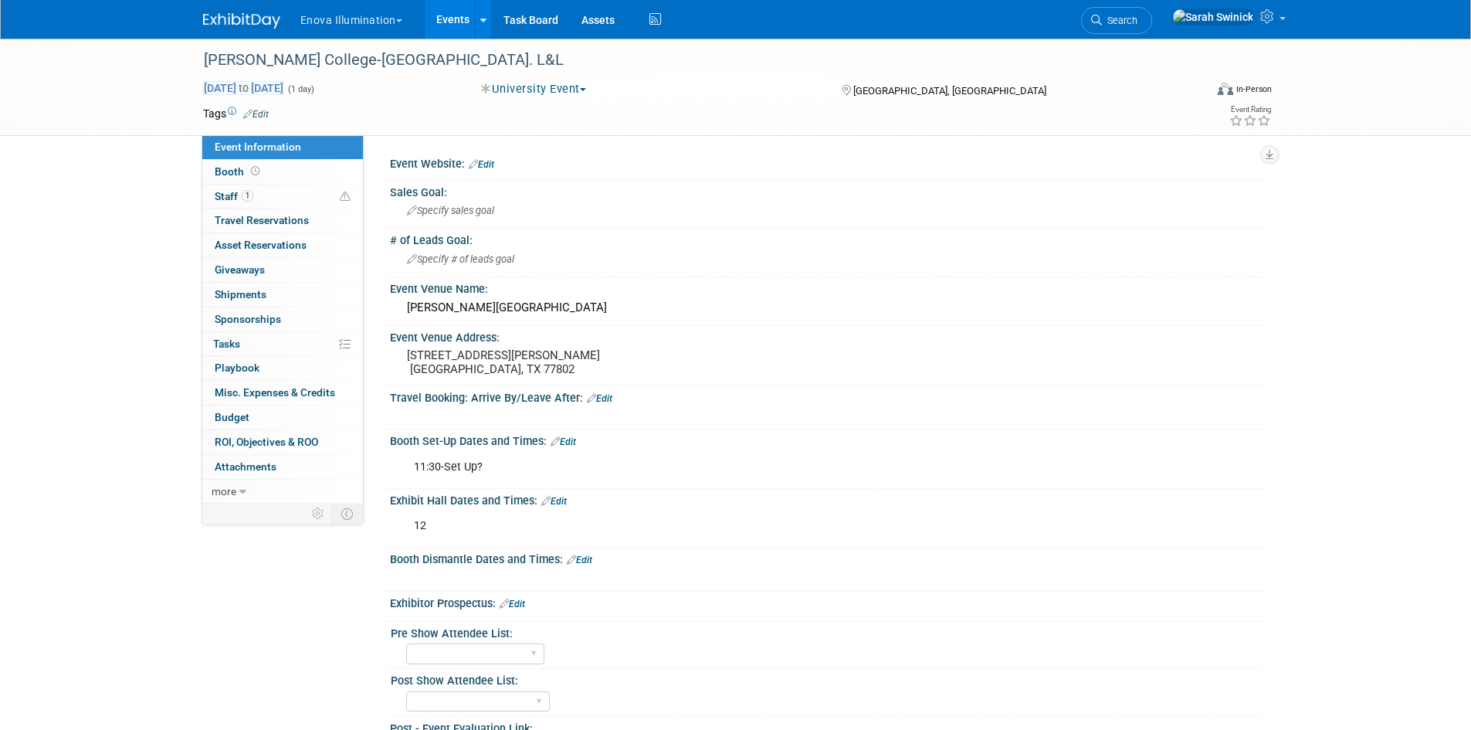
click at [284, 81] on span "Oct 16, 2025 to Oct 16, 2025" at bounding box center [243, 88] width 81 height 14
type input "Oct 16, 2025"
select select "9"
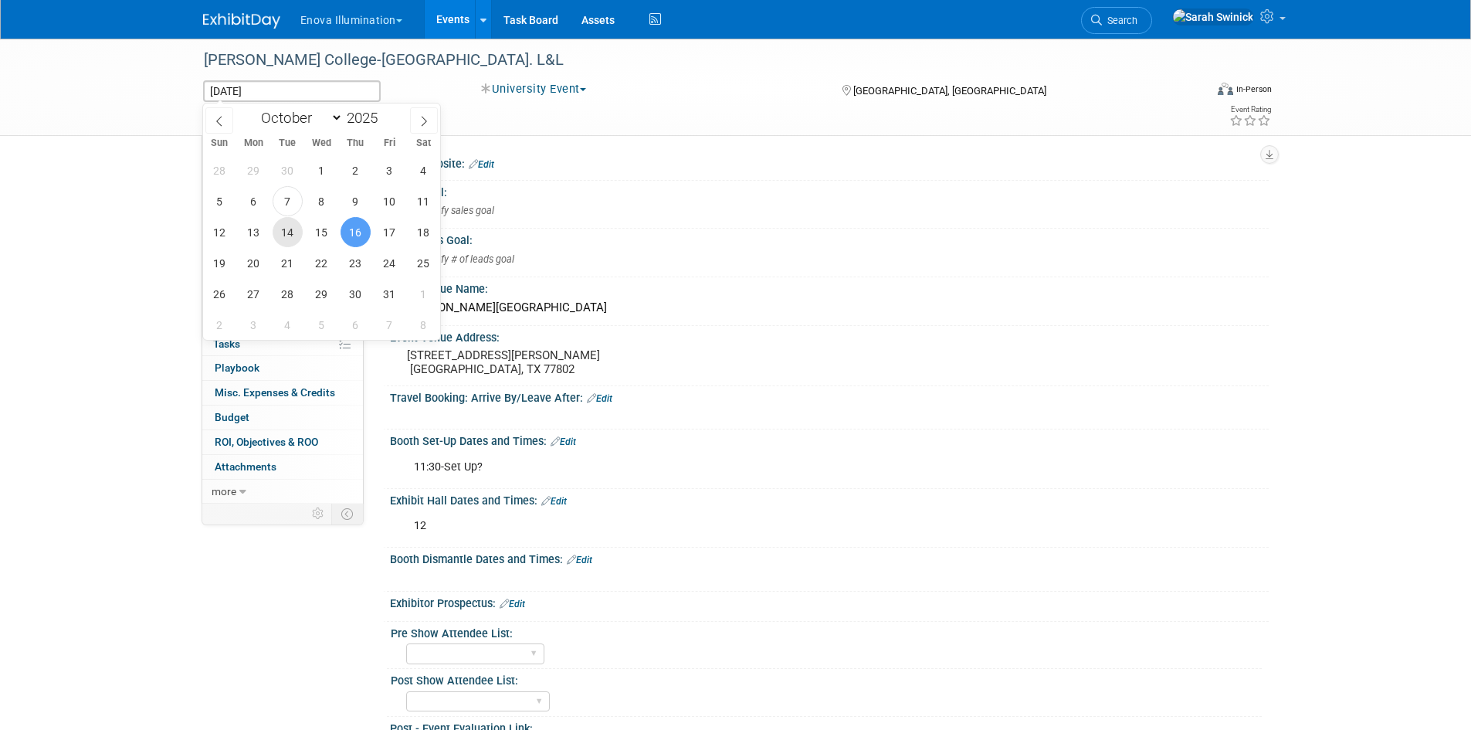
click at [290, 229] on span "14" at bounding box center [288, 232] width 30 height 30
type input "[DATE]"
click at [290, 229] on span "14" at bounding box center [288, 232] width 30 height 30
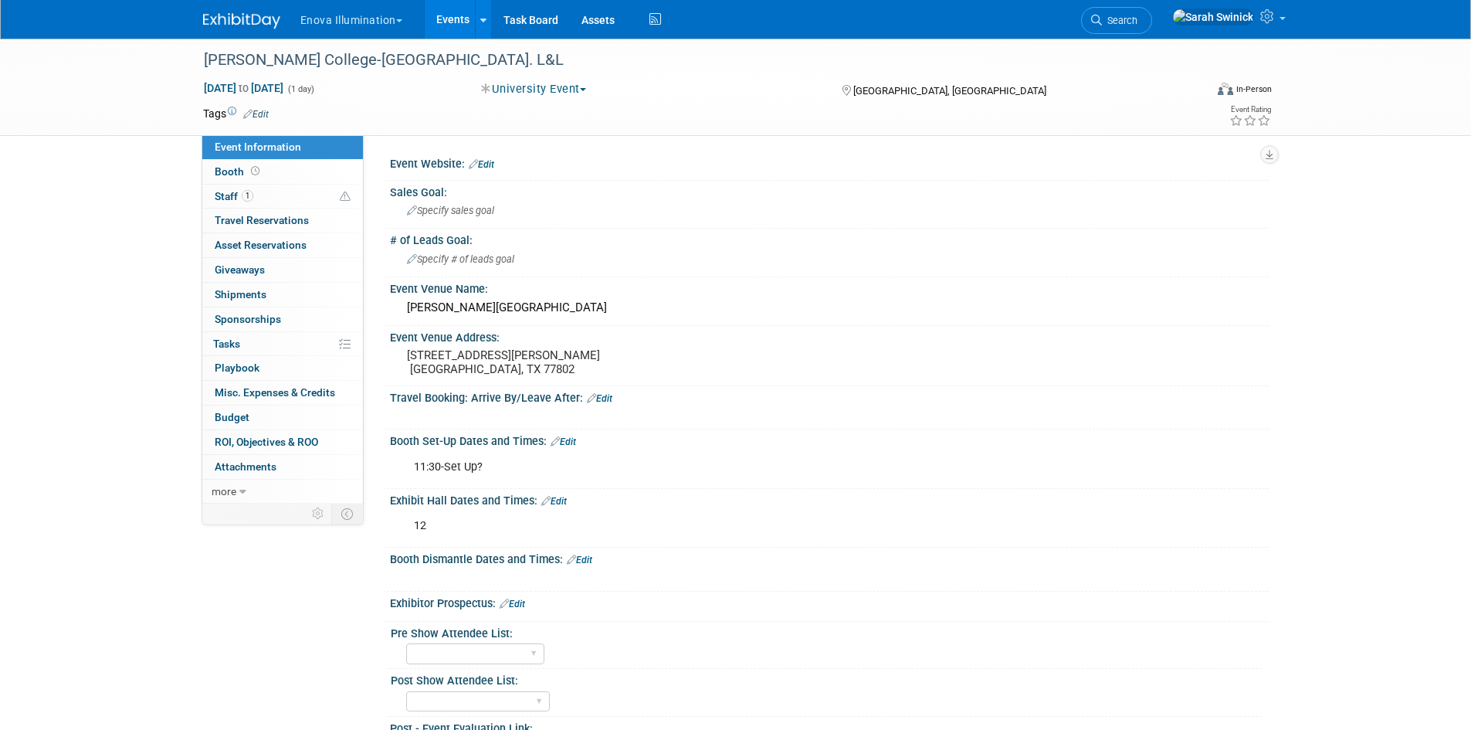
click at [14, 225] on div "Blinn College-Hyg. L&L Oct 14, 2025 to Oct 14, 2025 (1 day) Oct 14, 2025 Univer…" at bounding box center [735, 454] width 1471 height 830
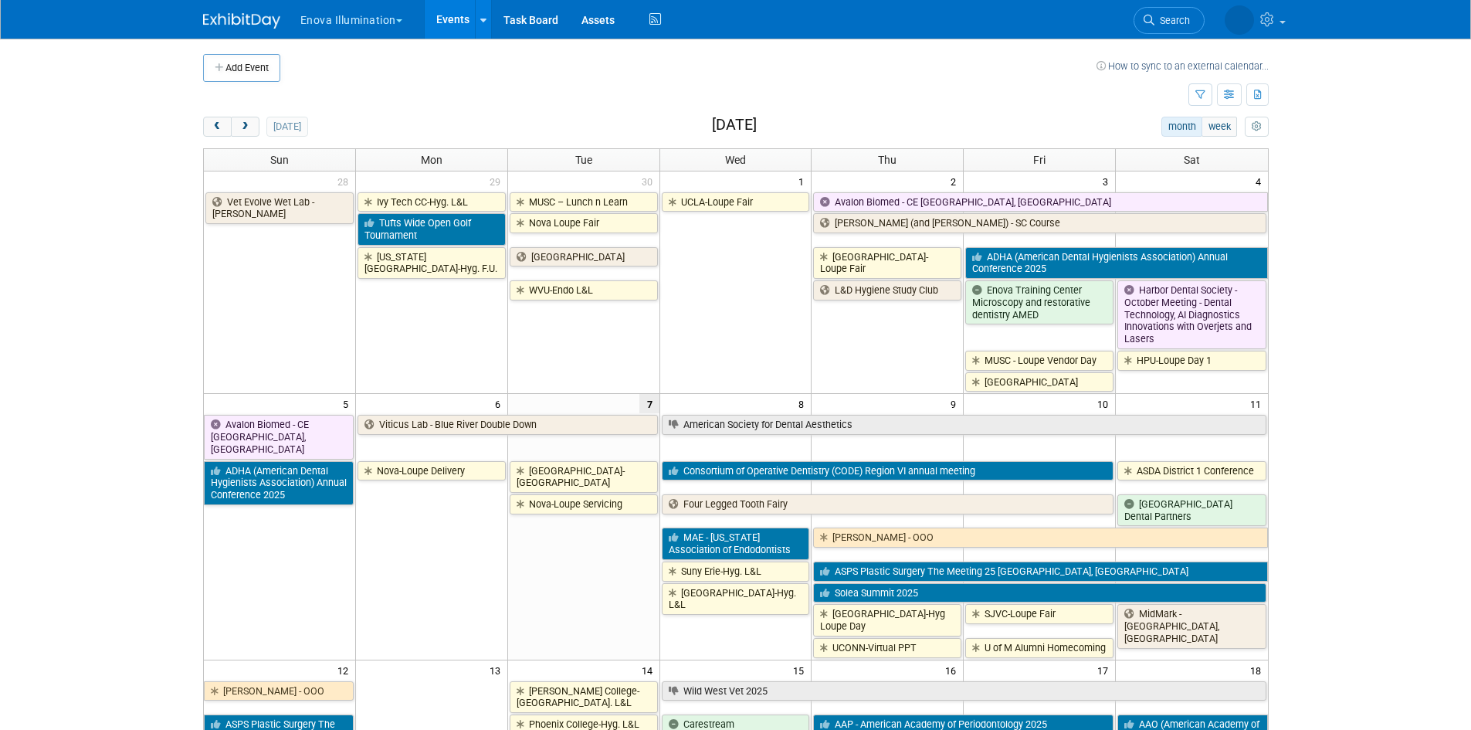
scroll to position [309, 0]
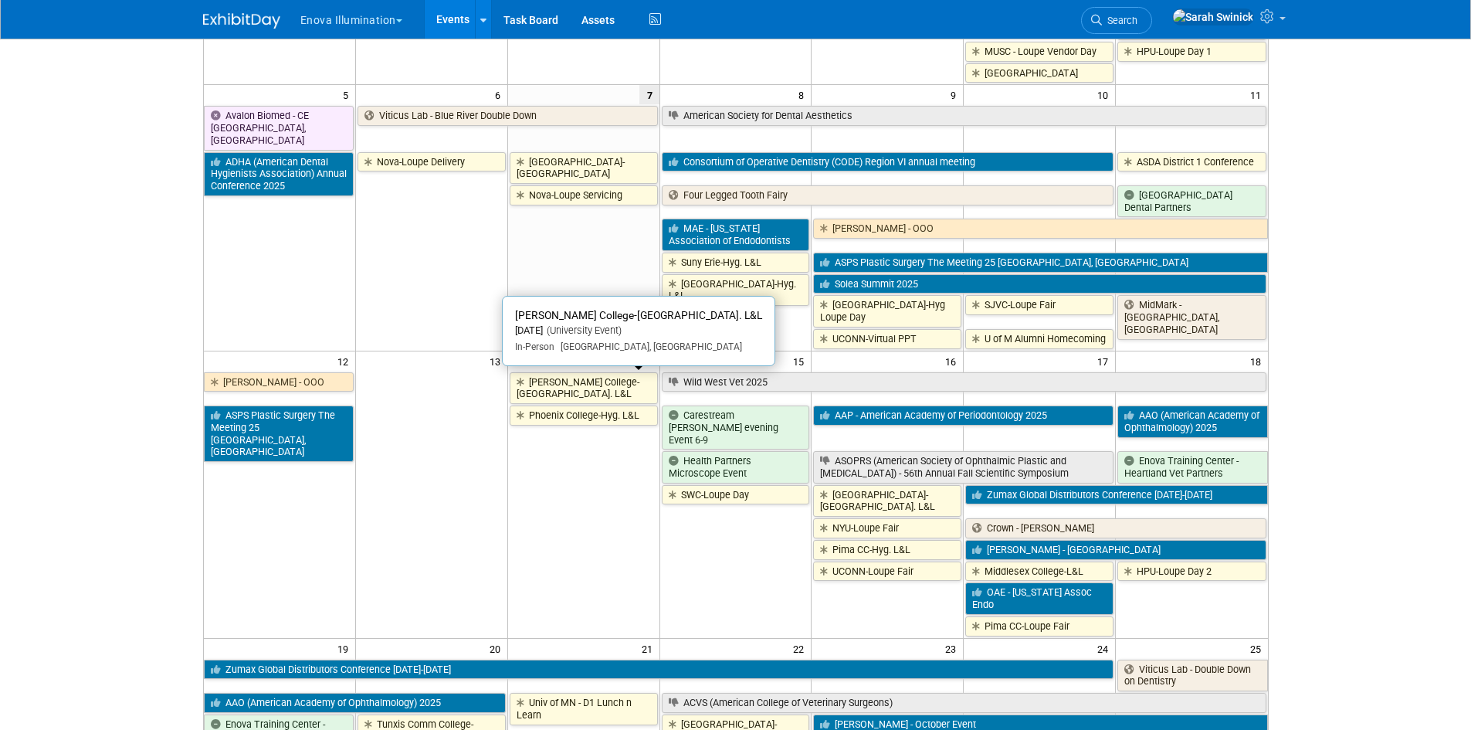
click at [589, 387] on link "[PERSON_NAME] College-[GEOGRAPHIC_DATA]. L&L" at bounding box center [584, 388] width 148 height 32
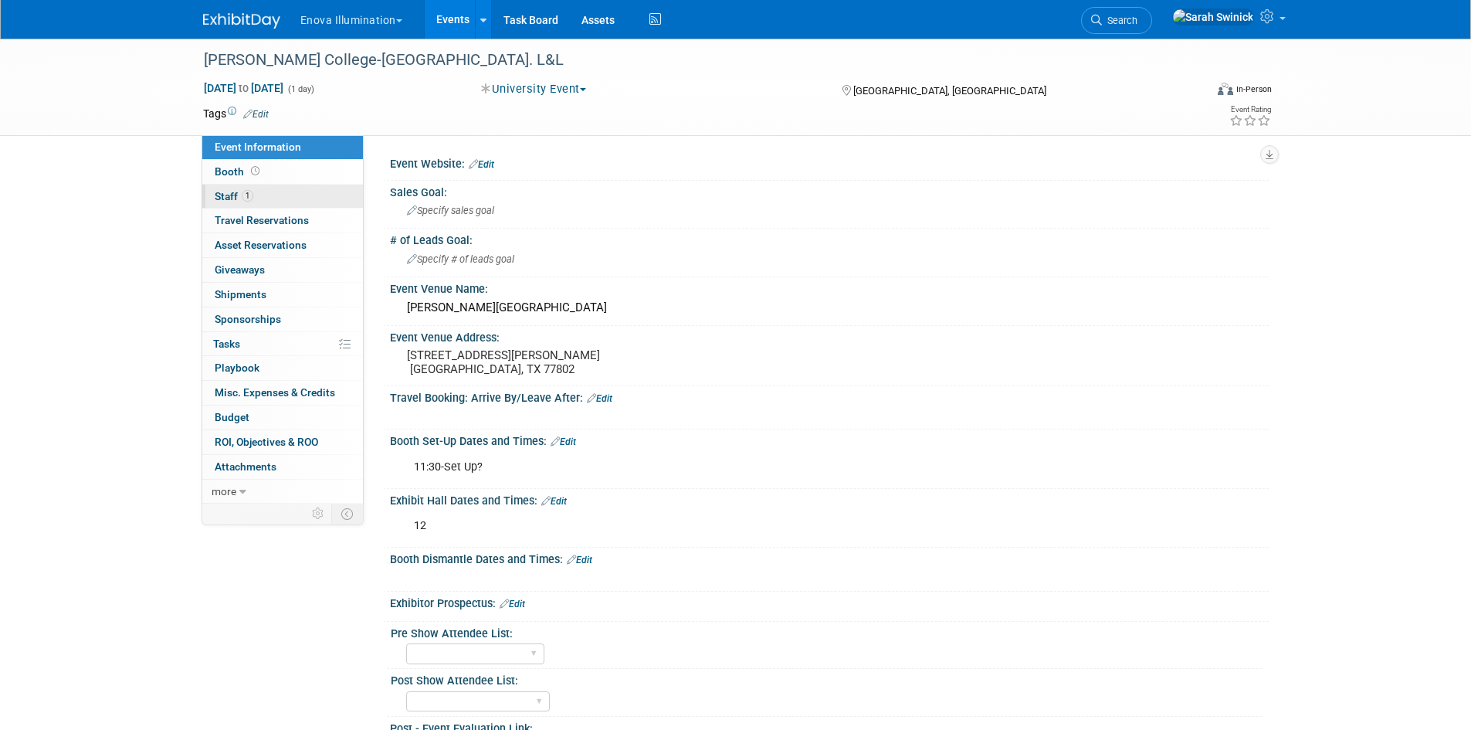
click at [284, 197] on link "1 Staff 1" at bounding box center [282, 197] width 161 height 24
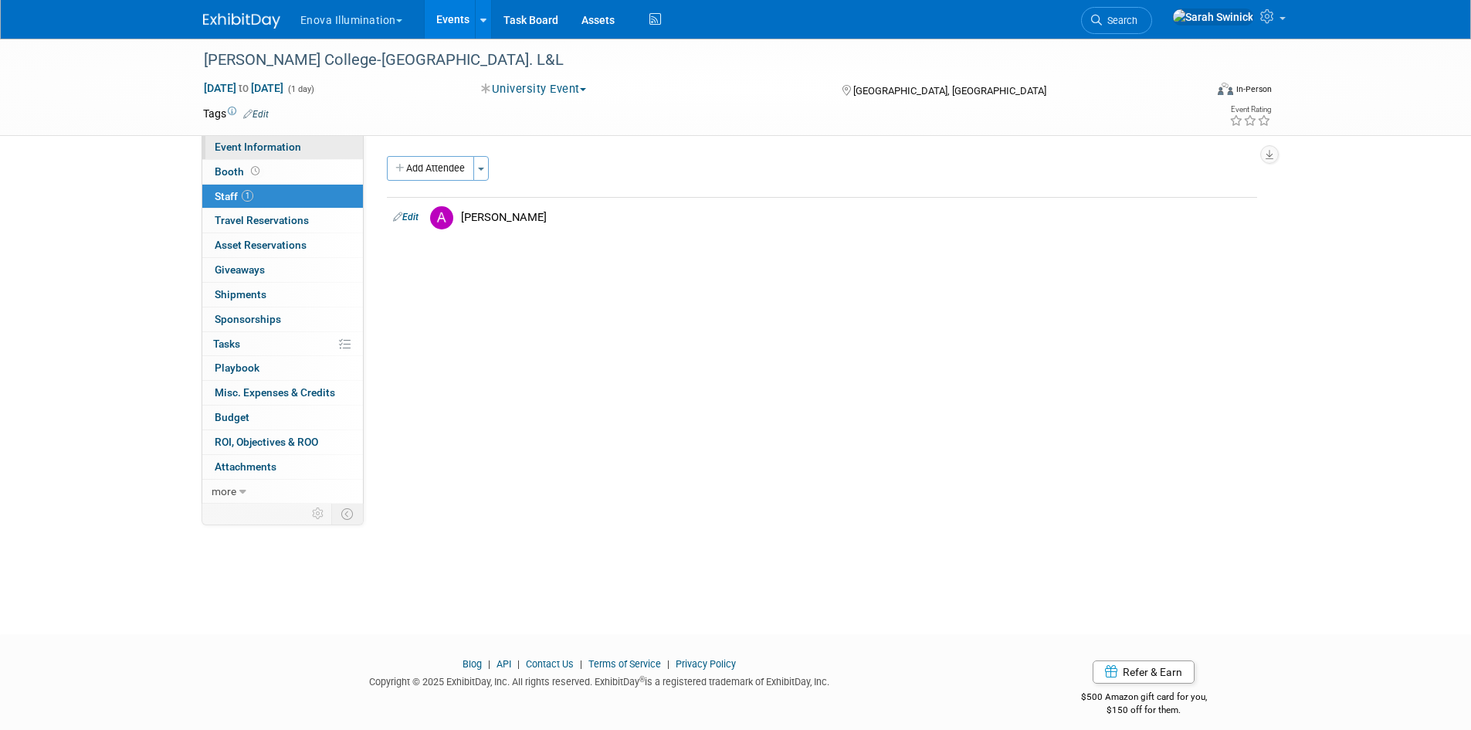
click at [286, 153] on link "Event Information" at bounding box center [282, 147] width 161 height 24
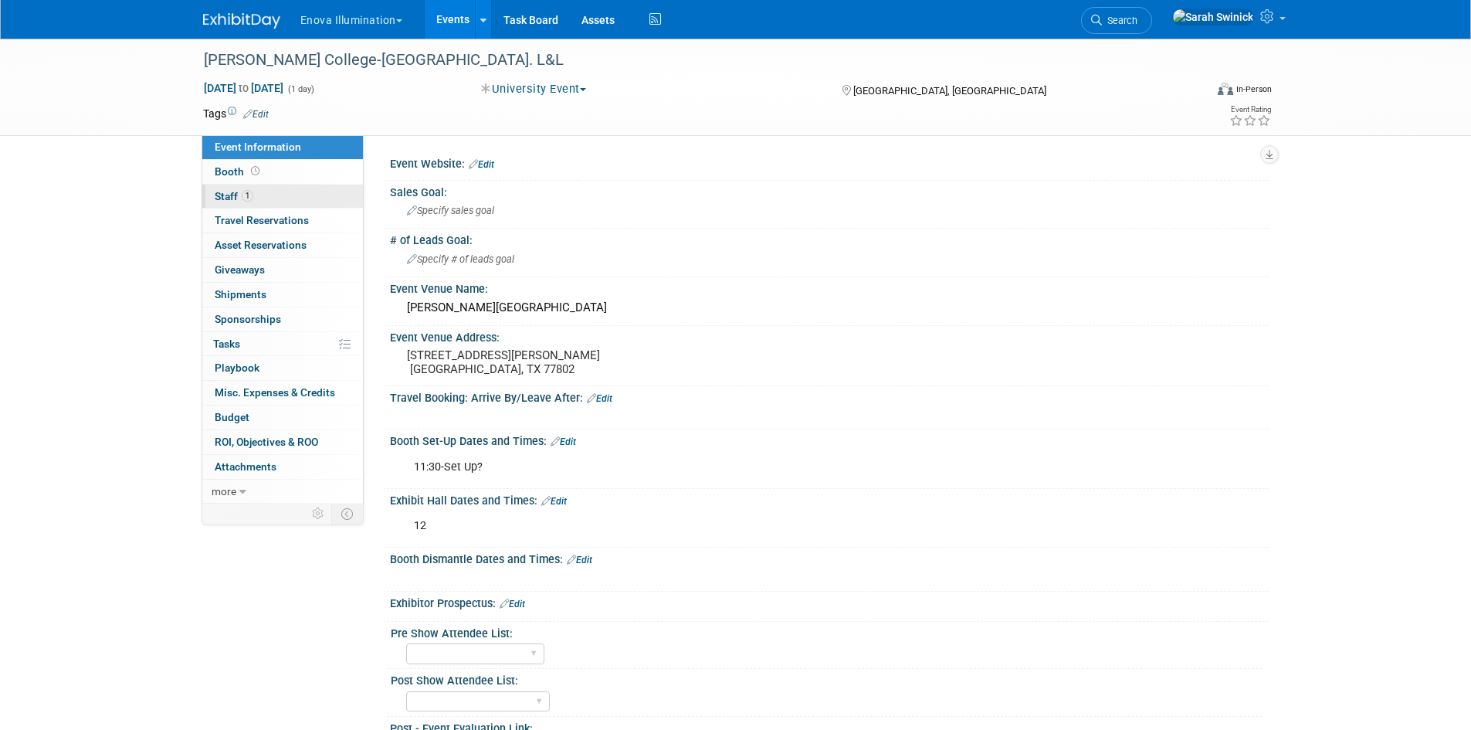
click at [310, 189] on link "1 Staff 1" at bounding box center [282, 197] width 161 height 24
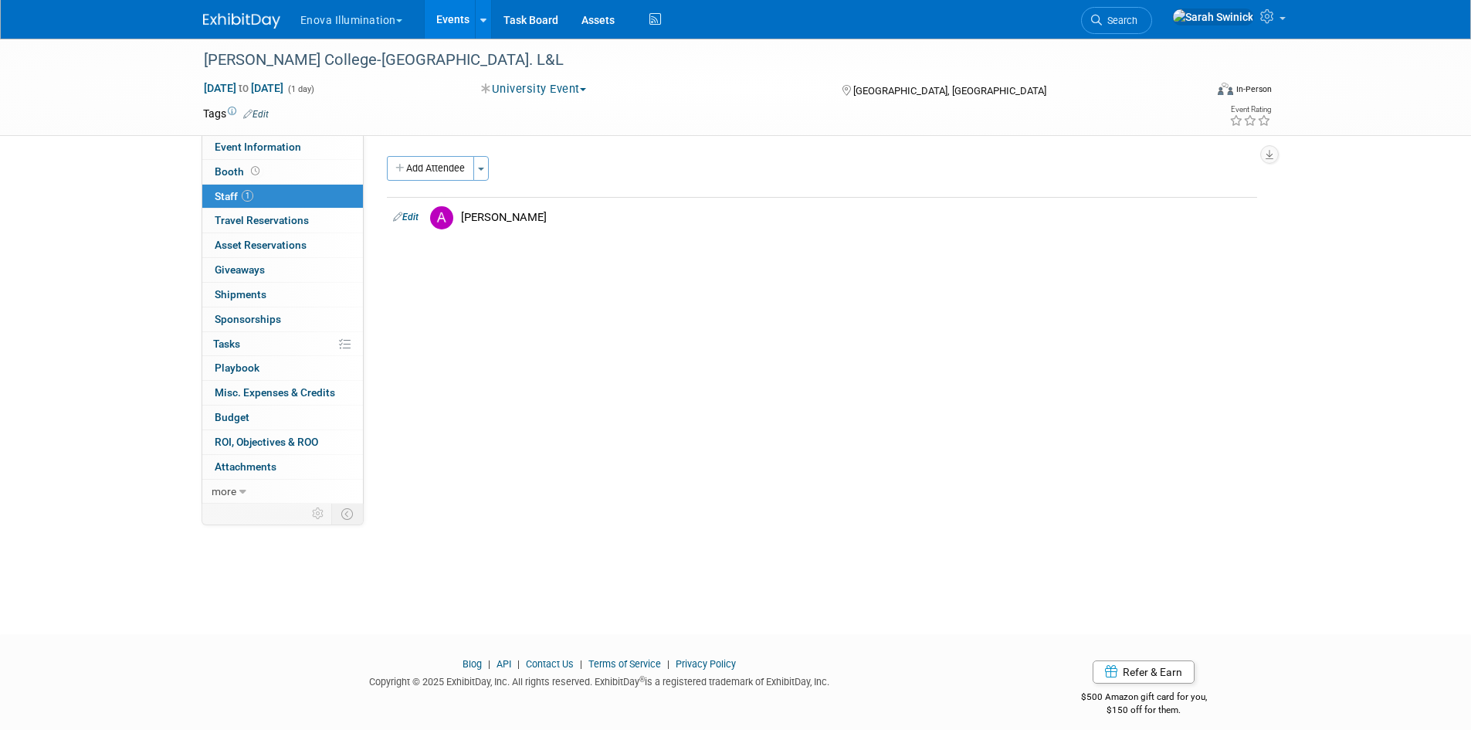
click at [250, 23] on img at bounding box center [241, 20] width 77 height 15
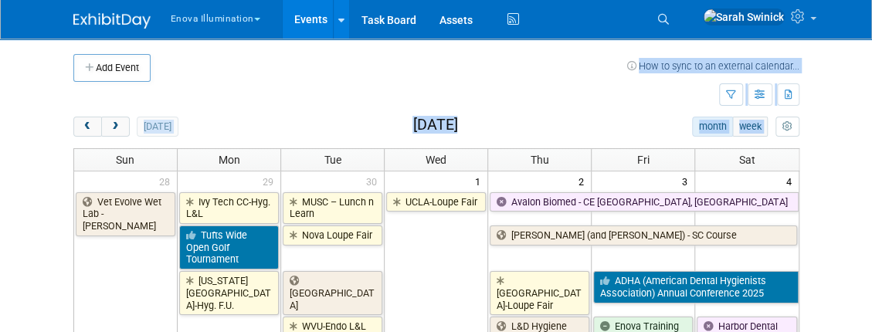
drag, startPoint x: 284, startPoint y: 73, endPoint x: -263, endPoint y: 170, distance: 555.1
click at [0, 170] on html "Enova Illumination Choose Workspace: [GEOGRAPHIC_DATA] Enova Illumination Enova…" at bounding box center [436, 166] width 872 height 332
